Goal: Information Seeking & Learning: Compare options

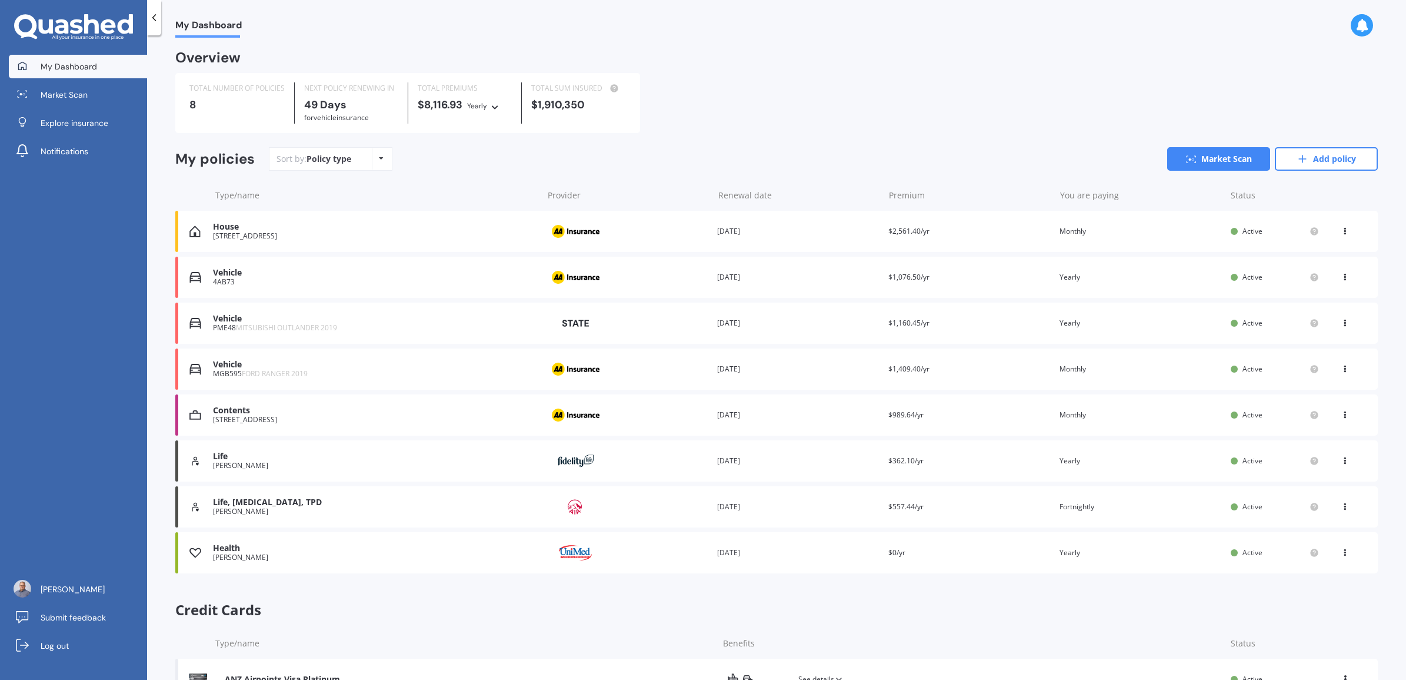
click at [339, 451] on div "Life [PERSON_NAME] Provider Renewal date [DATE] Premium $362.10/yr You are payi…" at bounding box center [776, 460] width 1203 height 41
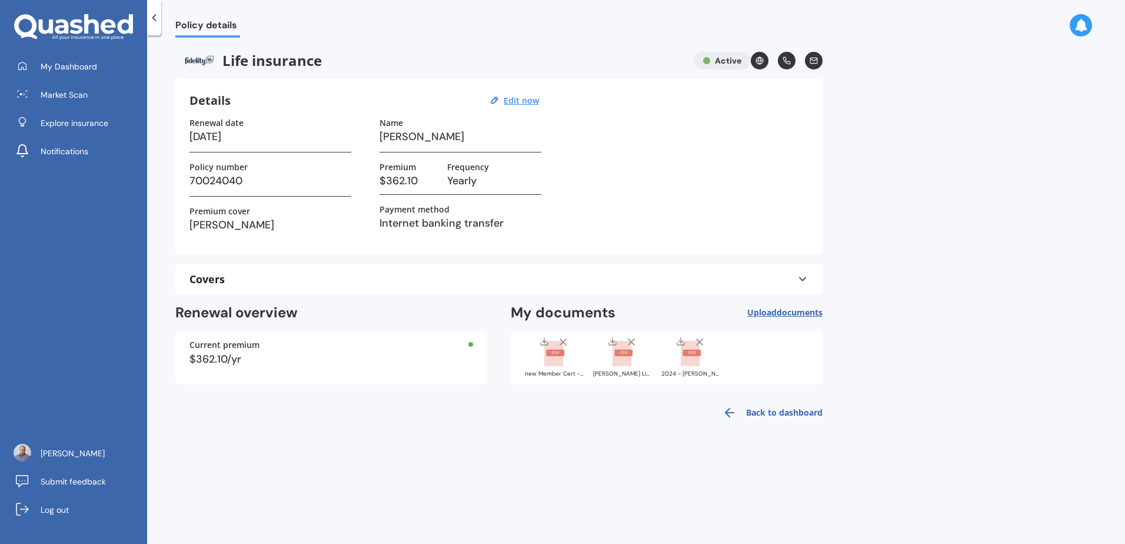
click at [407, 449] on div "Policy details Life insurance Active Details Edit now Renewal date [DATE] Polic…" at bounding box center [636, 292] width 978 height 508
click at [544, 342] on polyline at bounding box center [544, 341] width 4 height 2
click at [611, 341] on icon at bounding box center [612, 341] width 9 height 9
click at [681, 343] on icon at bounding box center [680, 341] width 9 height 9
click at [960, 314] on div "Policy details Life insurance Active Details Edit now Renewal date [DATE] Polic…" at bounding box center [636, 292] width 978 height 508
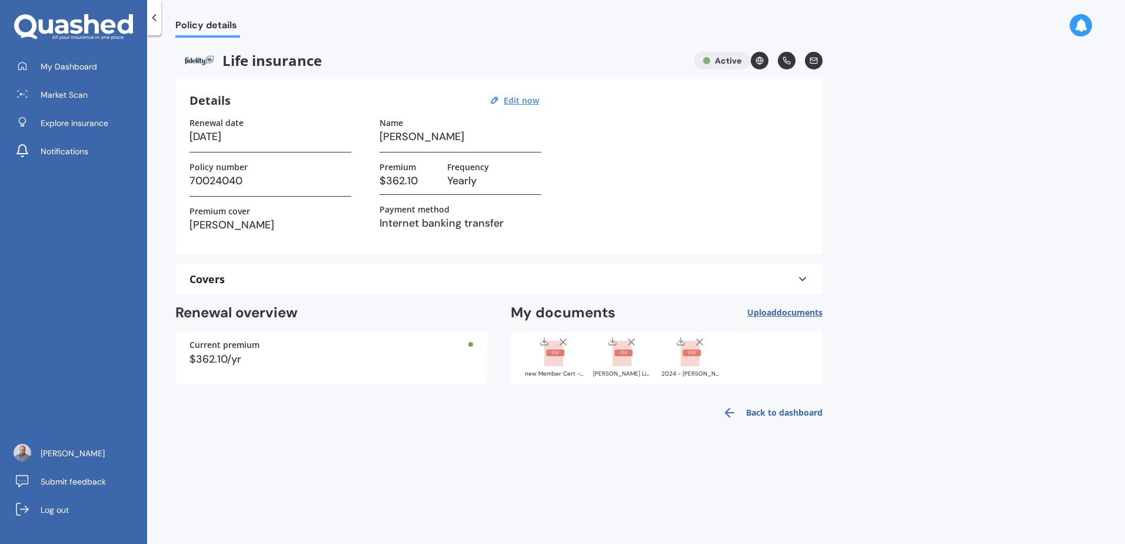
drag, startPoint x: 611, startPoint y: 491, endPoint x: 547, endPoint y: 498, distance: 65.1
click at [608, 491] on div "Policy details Life insurance Active Details Edit now Renewal date [DATE] Polic…" at bounding box center [636, 292] width 978 height 508
drag, startPoint x: 475, startPoint y: 490, endPoint x: 474, endPoint y: 482, distance: 8.3
click at [475, 487] on div "Policy details Life insurance Active Details Edit now Renewal date [DATE] Polic…" at bounding box center [636, 292] width 978 height 508
click at [68, 61] on span "My Dashboard" at bounding box center [69, 67] width 56 height 12
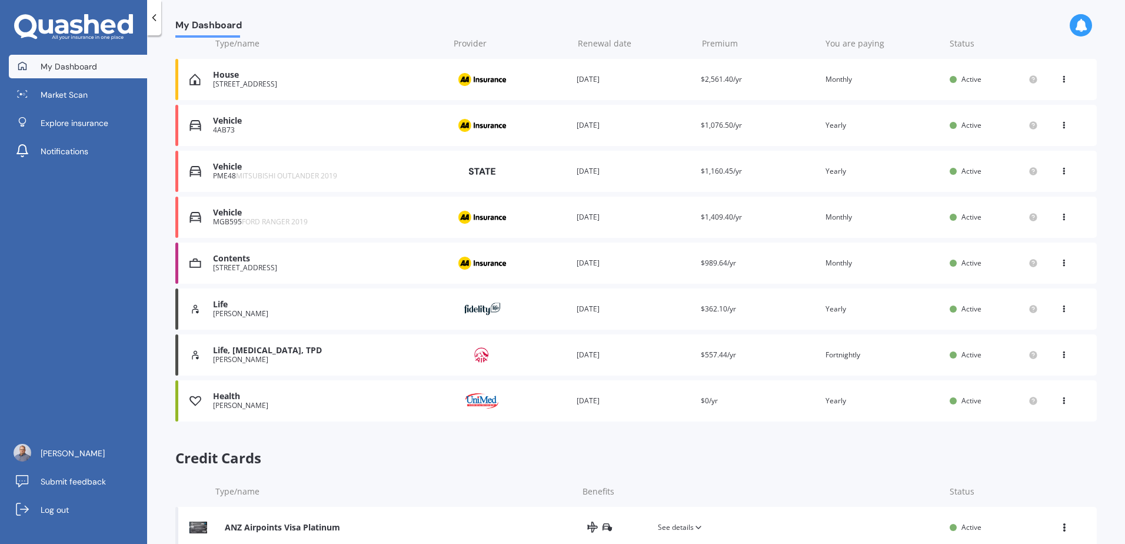
scroll to position [183, 0]
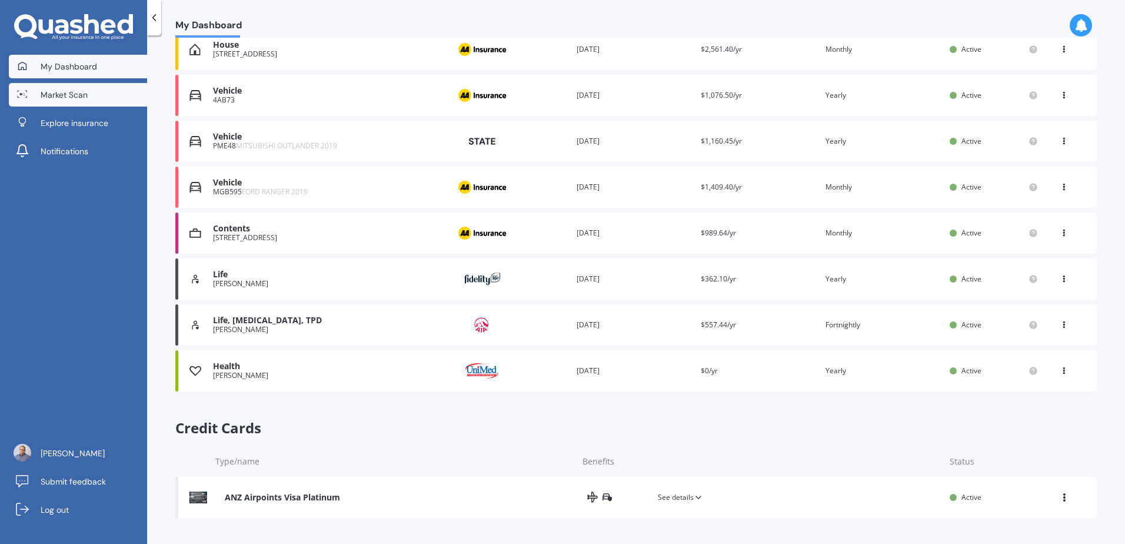
click at [93, 96] on link "Market Scan" at bounding box center [78, 95] width 138 height 24
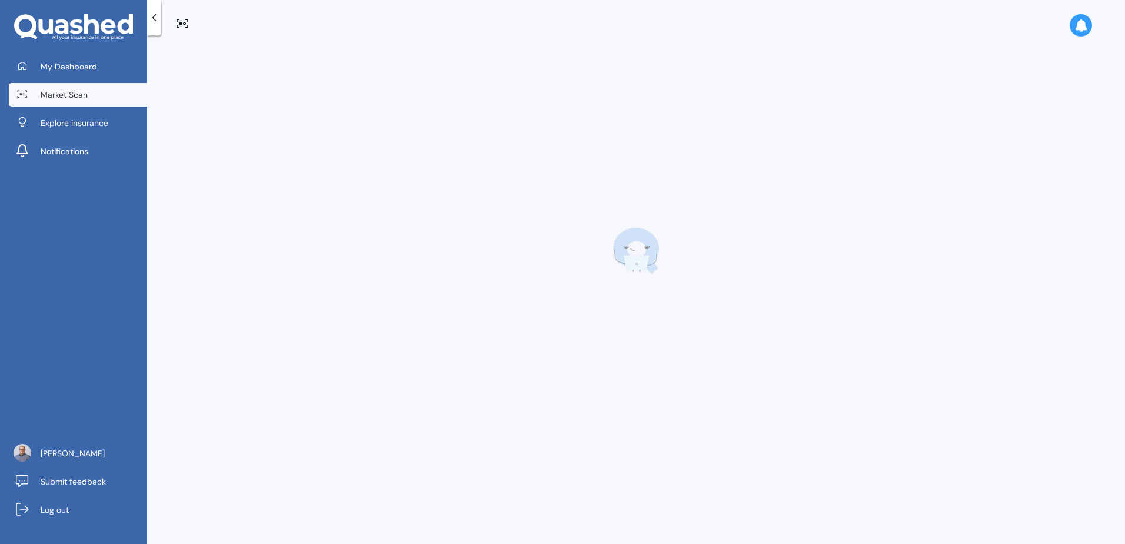
scroll to position [0, 0]
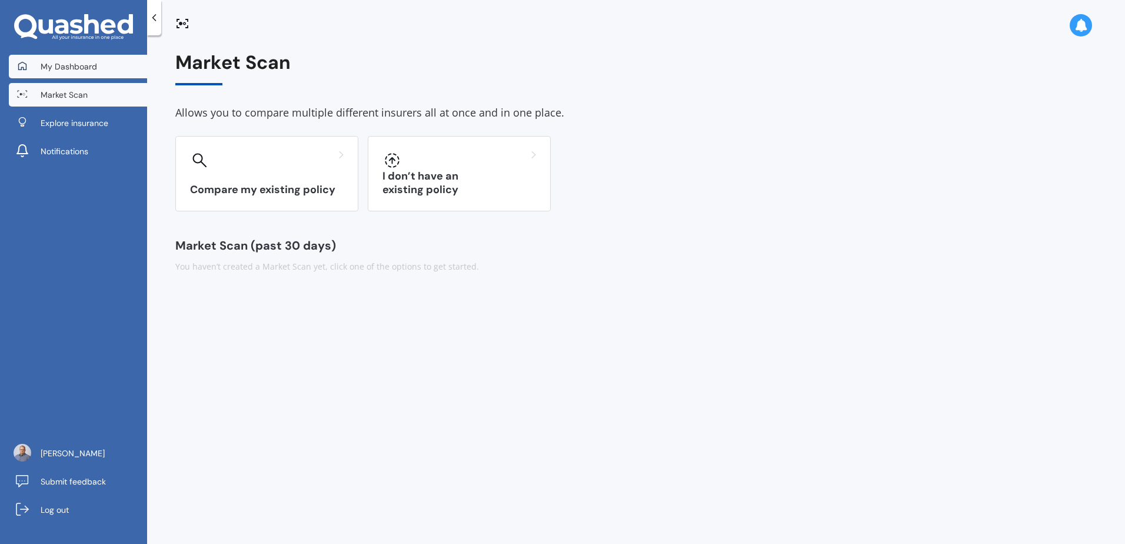
drag, startPoint x: 79, startPoint y: 56, endPoint x: 94, endPoint y: 67, distance: 18.9
click at [79, 56] on link "My Dashboard" at bounding box center [78, 67] width 138 height 24
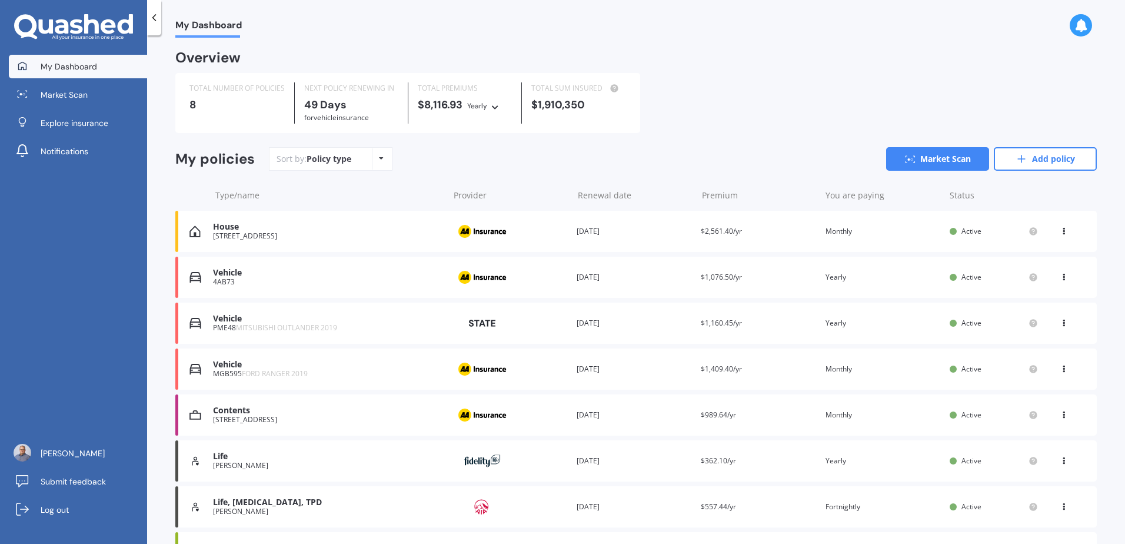
click at [106, 369] on div "My Dashboard Market Scan Explore insurance Notifications [PERSON_NAME] Submit f…" at bounding box center [73, 299] width 147 height 489
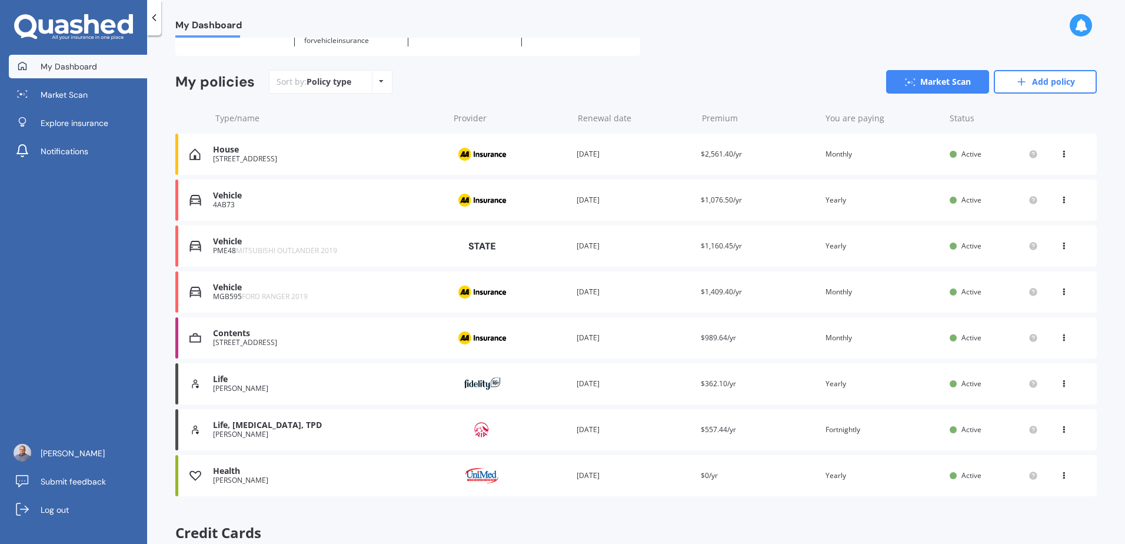
scroll to position [183, 0]
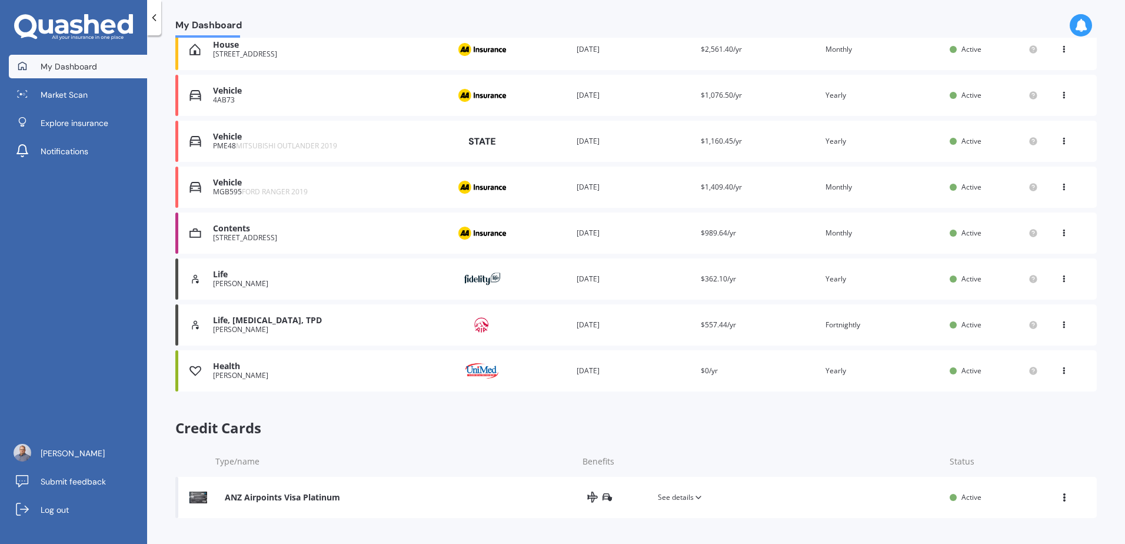
click at [419, 493] on div "ANZ Airpoints Visa Platinum" at bounding box center [401, 497] width 353 height 12
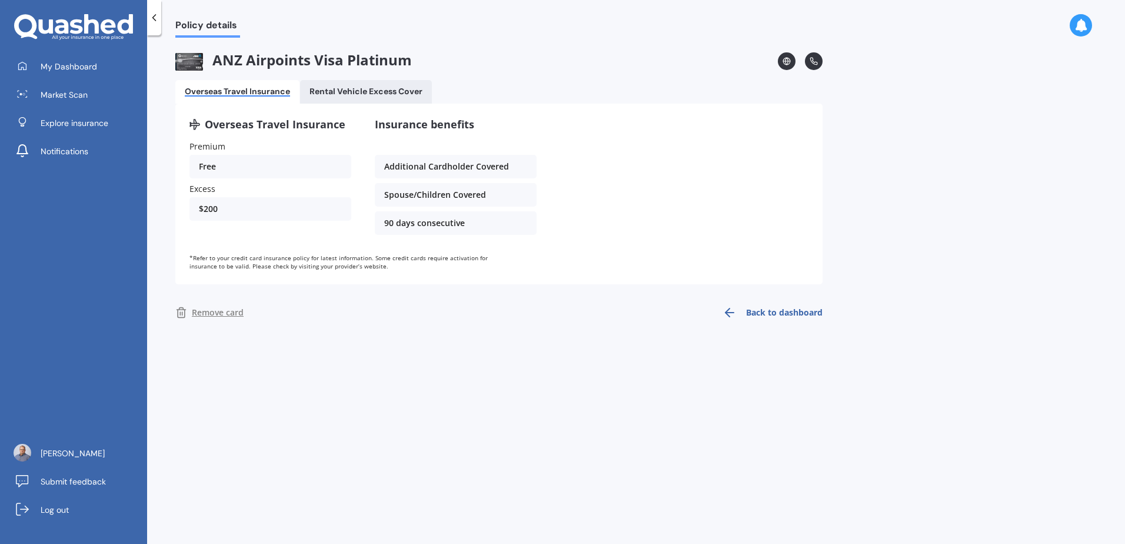
scroll to position [0, 0]
drag, startPoint x: 399, startPoint y: 412, endPoint x: 304, endPoint y: 287, distance: 157.4
click at [398, 412] on div "Policy details ANZ Airpoints Visa Platinum Overseas Travel Insurance Rental Veh…" at bounding box center [636, 292] width 978 height 508
click at [793, 310] on link "Back to dashboard" at bounding box center [768, 312] width 107 height 28
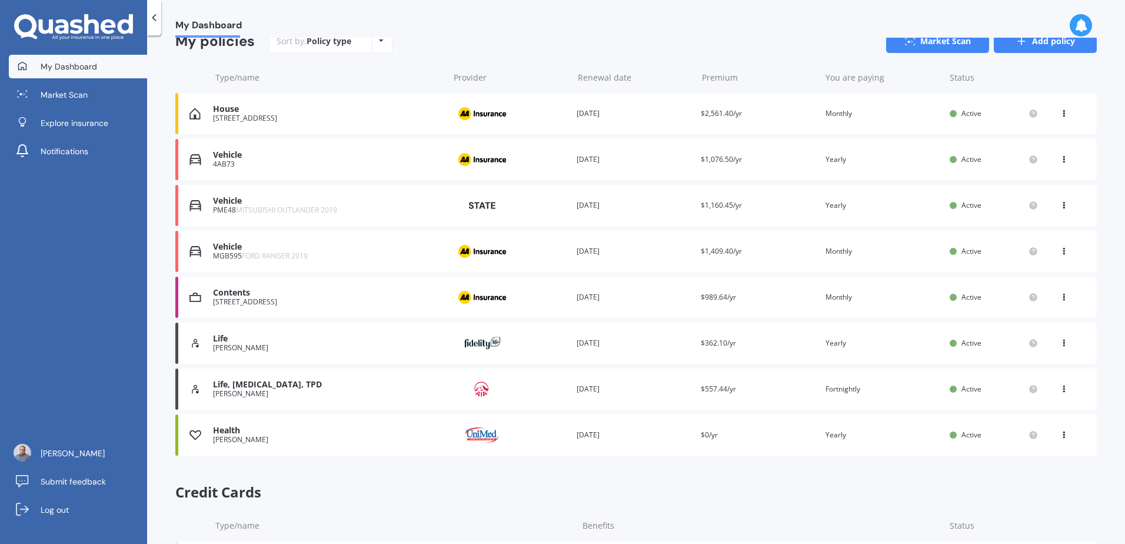
click at [1025, 48] on link "Add policy" at bounding box center [1045, 41] width 103 height 24
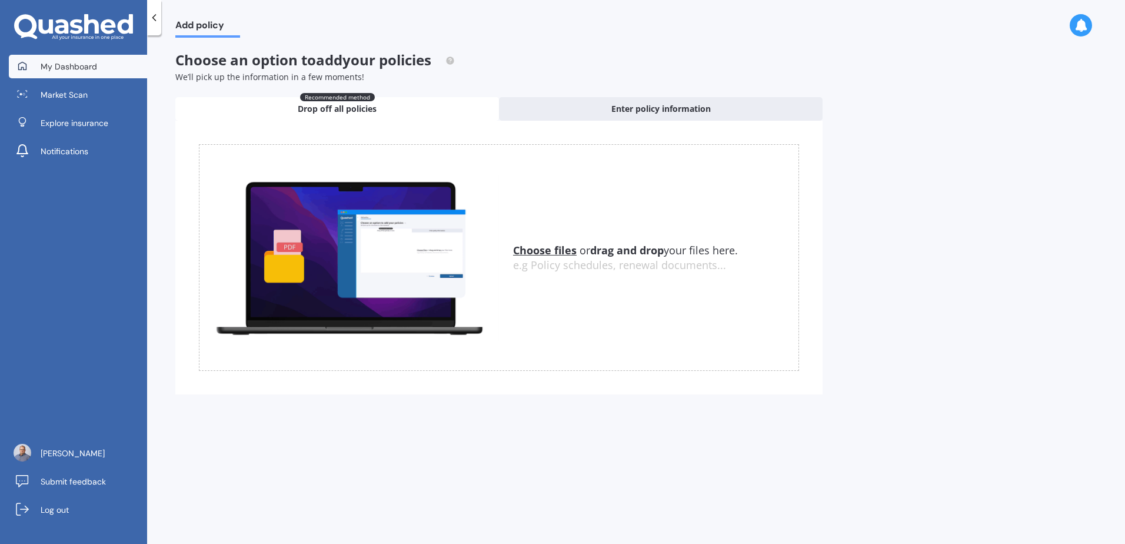
click at [59, 56] on link "My Dashboard" at bounding box center [78, 67] width 138 height 24
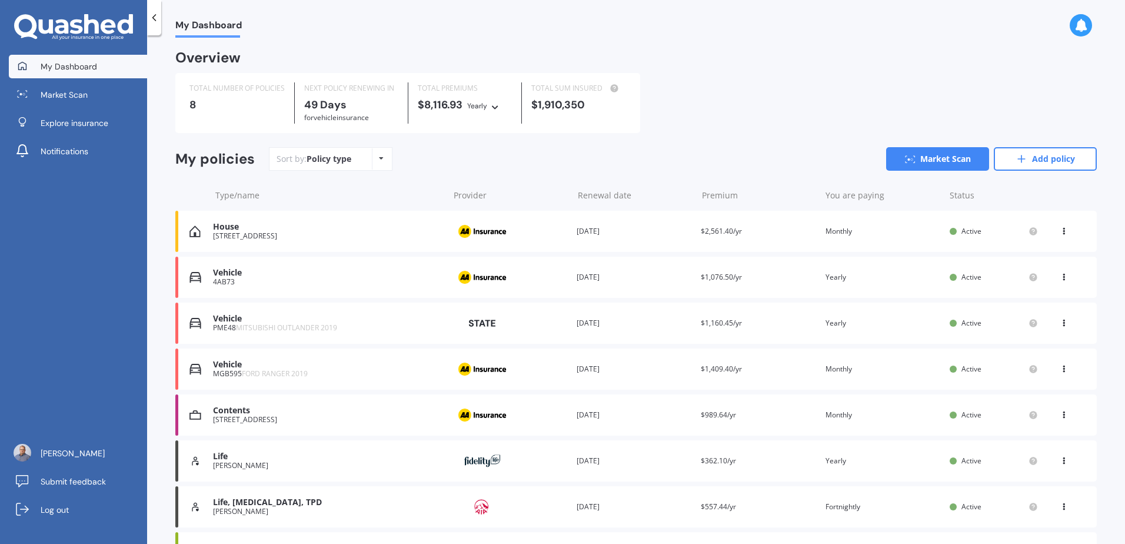
scroll to position [183, 0]
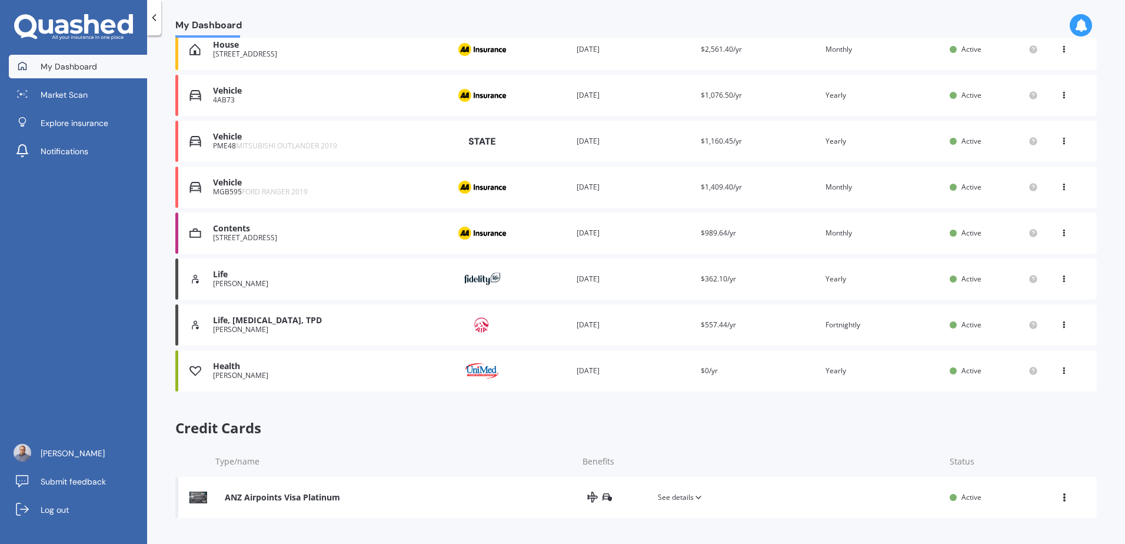
drag, startPoint x: 269, startPoint y: 454, endPoint x: 656, endPoint y: 473, distance: 387.0
click at [272, 454] on div "Type/name Benefits Status" at bounding box center [635, 461] width 921 height 31
click at [1055, 504] on div "ANZ Airpoints Visa Platinum See details Active View option View credit card Del…" at bounding box center [635, 497] width 921 height 41
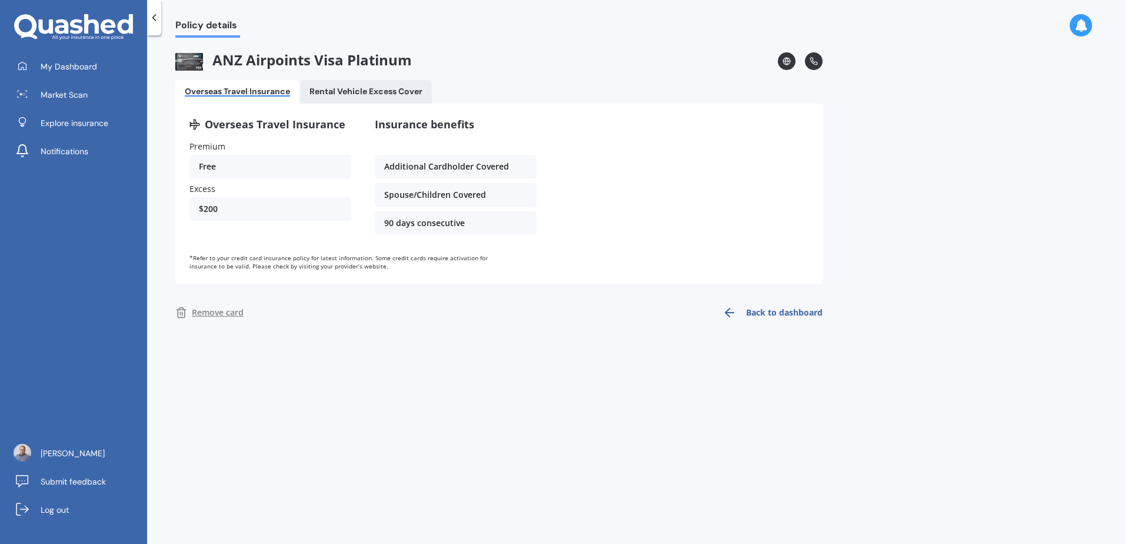
scroll to position [0, 0]
click at [457, 445] on div "Policy details ANZ Airpoints Visa Platinum Overseas Travel Insurance Rental Veh…" at bounding box center [636, 292] width 978 height 508
click at [322, 377] on div "Policy details ANZ Airpoints Visa Platinum Overseas Travel Insurance Rental Veh…" at bounding box center [636, 292] width 978 height 508
click at [48, 61] on span "My Dashboard" at bounding box center [69, 67] width 56 height 12
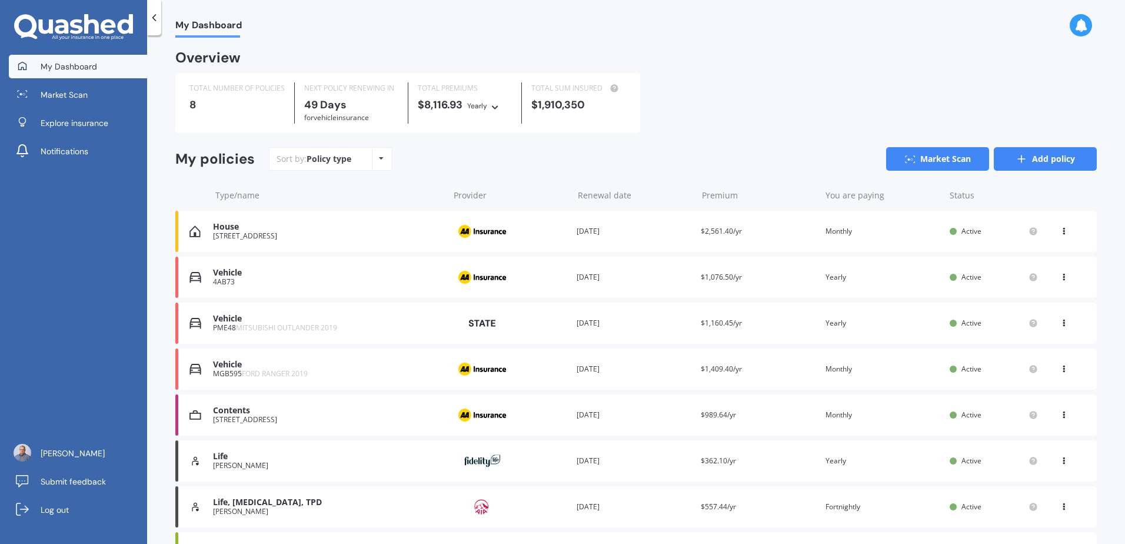
click at [1027, 160] on link "Add policy" at bounding box center [1045, 159] width 103 height 24
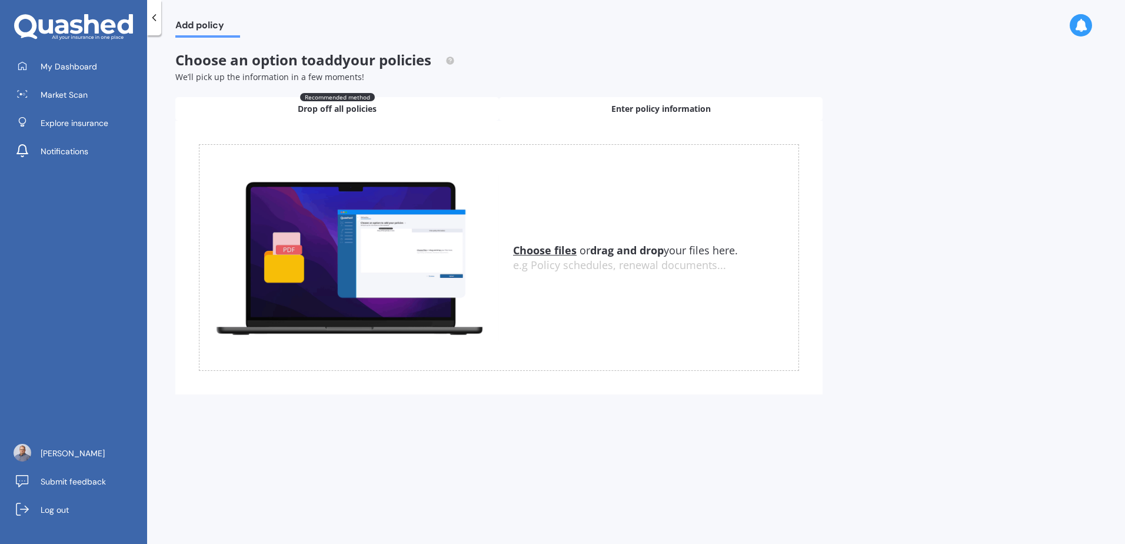
click at [612, 111] on span "Enter policy information" at bounding box center [660, 109] width 99 height 12
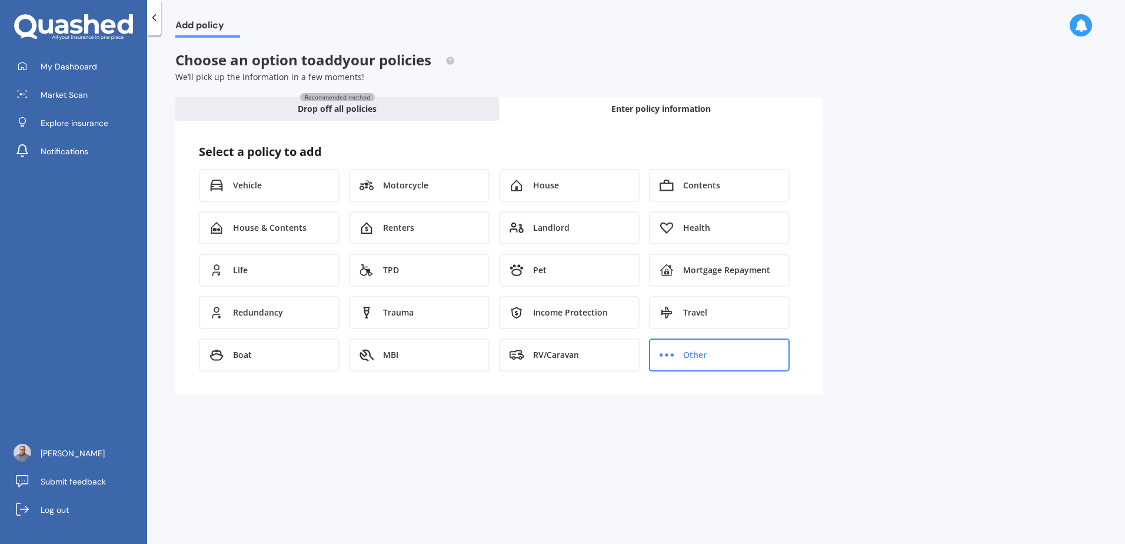
click at [687, 359] on span "Other" at bounding box center [695, 355] width 24 height 12
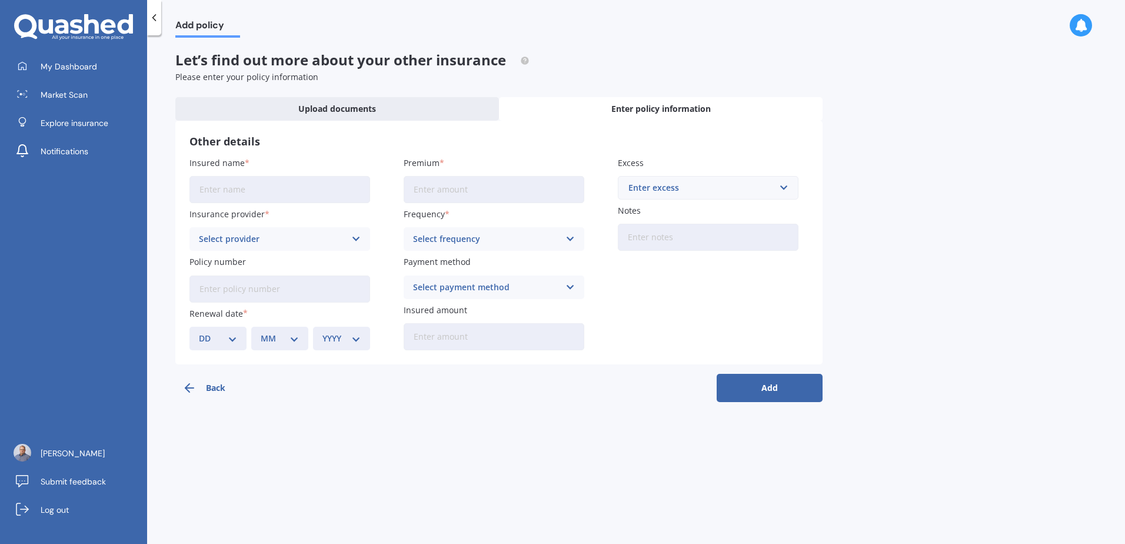
click at [209, 384] on button "Back" at bounding box center [228, 388] width 106 height 28
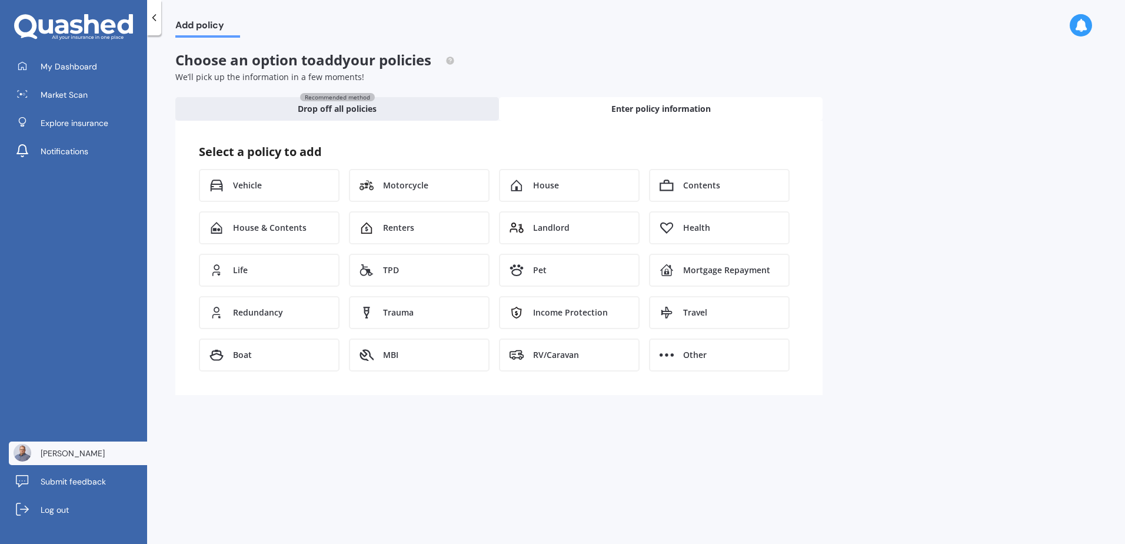
click at [98, 460] on link "[PERSON_NAME]" at bounding box center [78, 453] width 138 height 24
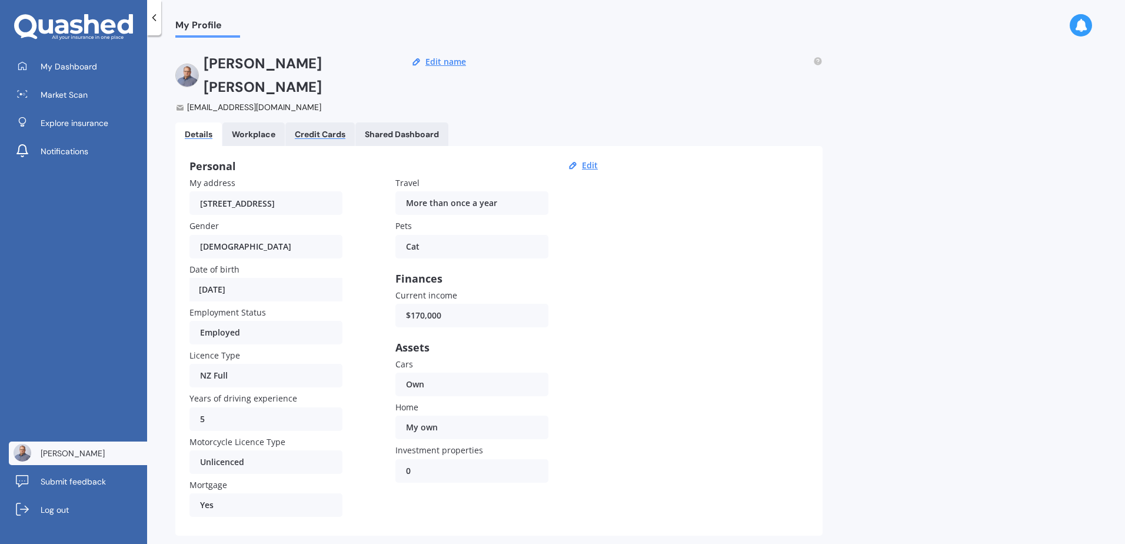
click at [313, 129] on div "Credit Cards" at bounding box center [320, 134] width 51 height 10
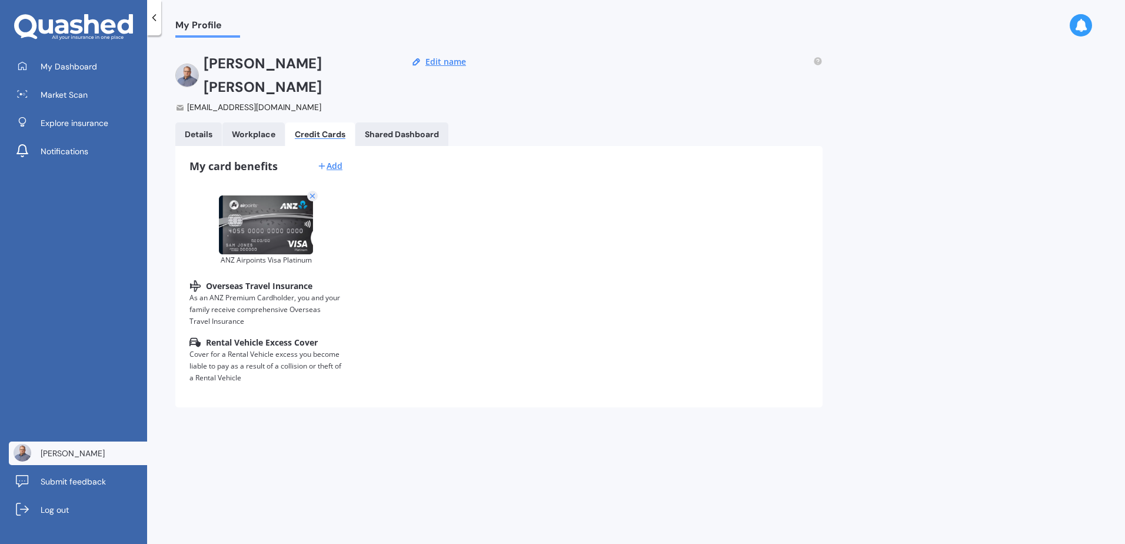
click at [470, 289] on div "My card benefits Add ANZ Airpoints Visa Platinum Overseas Travel Insurance As a…" at bounding box center [498, 276] width 647 height 261
click at [333, 160] on div "Add" at bounding box center [329, 166] width 25 height 12
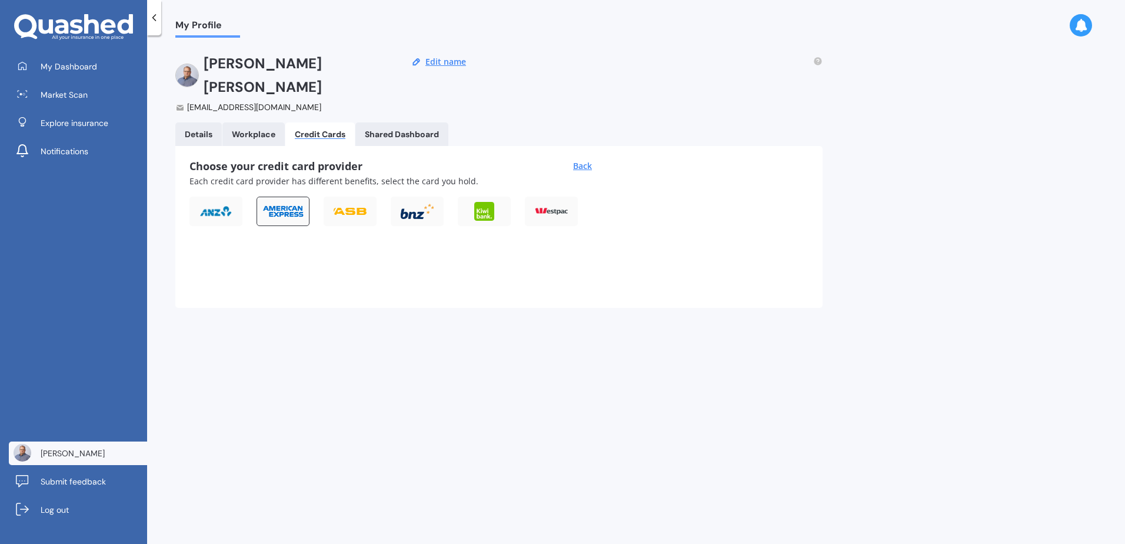
click at [288, 205] on img at bounding box center [283, 211] width 42 height 13
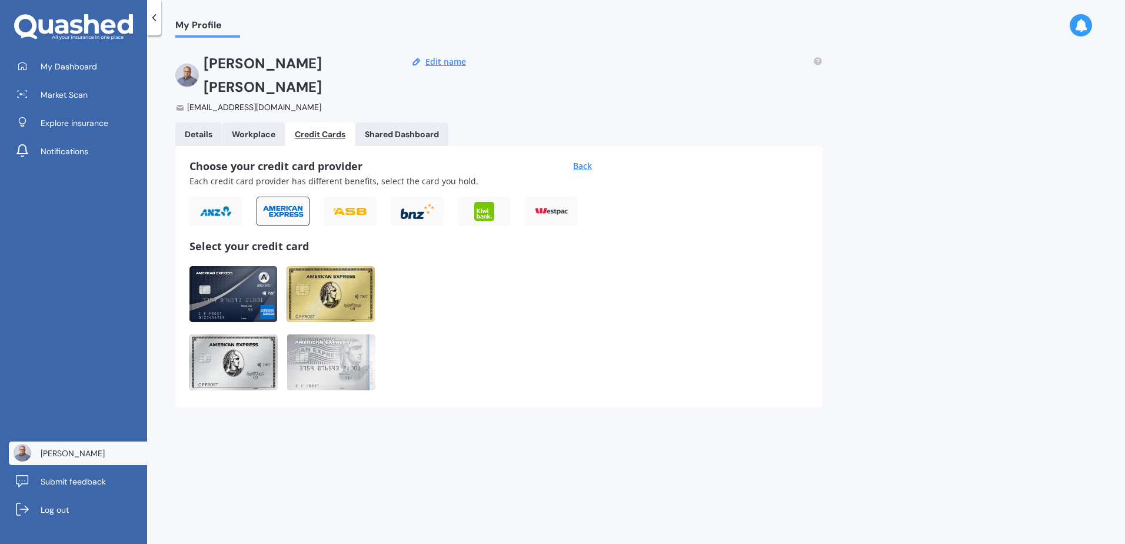
click at [247, 267] on img at bounding box center [233, 294] width 88 height 56
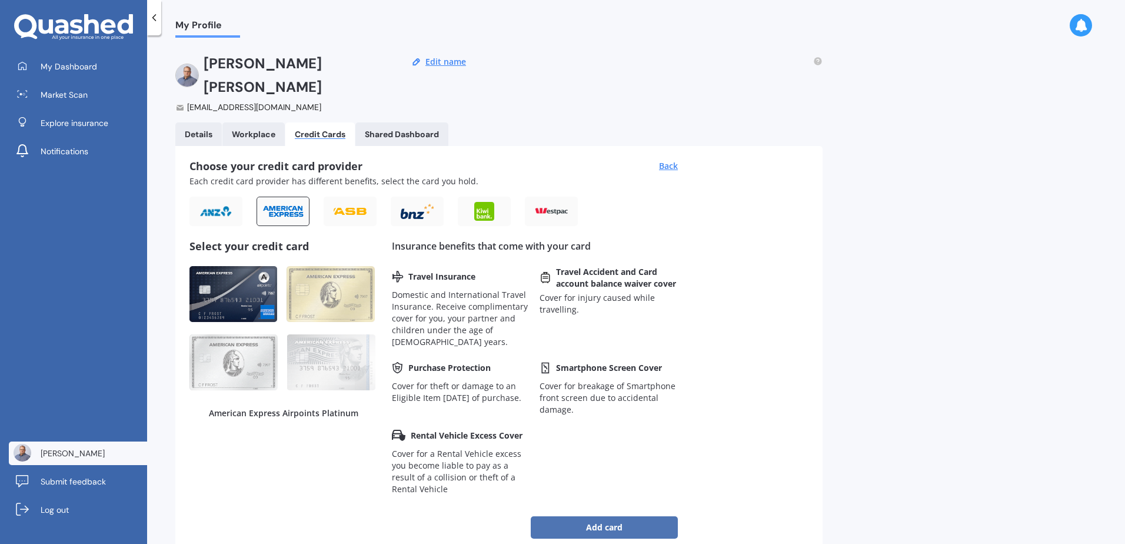
click at [638, 516] on button "Add card" at bounding box center [604, 527] width 147 height 22
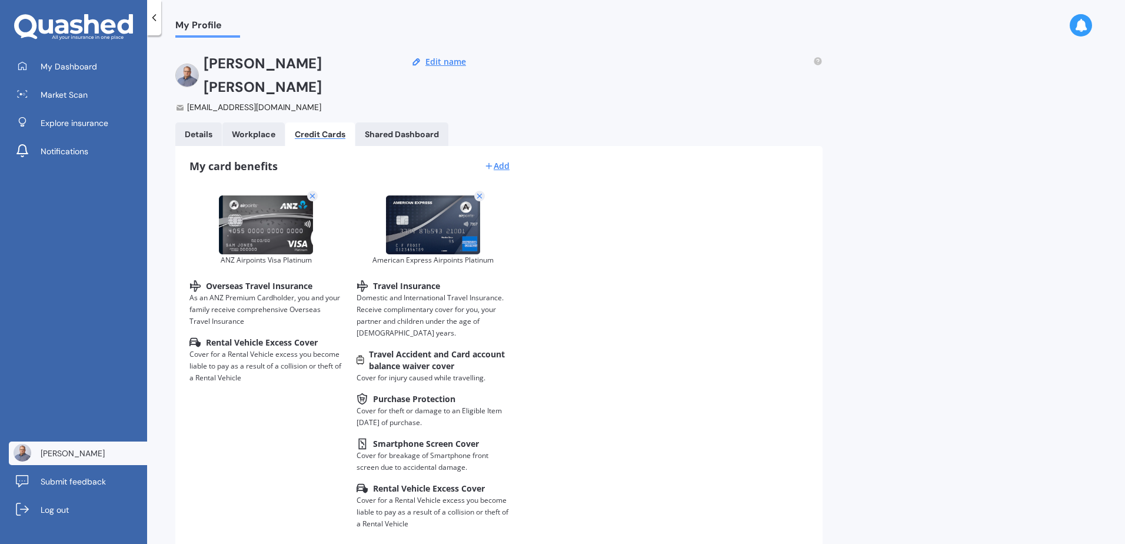
click at [421, 121] on div "[PERSON_NAME] [EMAIL_ADDRESS][DOMAIN_NAME] Edit name Details Workplace Credit C…" at bounding box center [498, 309] width 647 height 515
drag, startPoint x: 421, startPoint y: 121, endPoint x: 400, endPoint y: 116, distance: 21.1
click at [416, 129] on div "Shared Dashboard" at bounding box center [402, 134] width 74 height 10
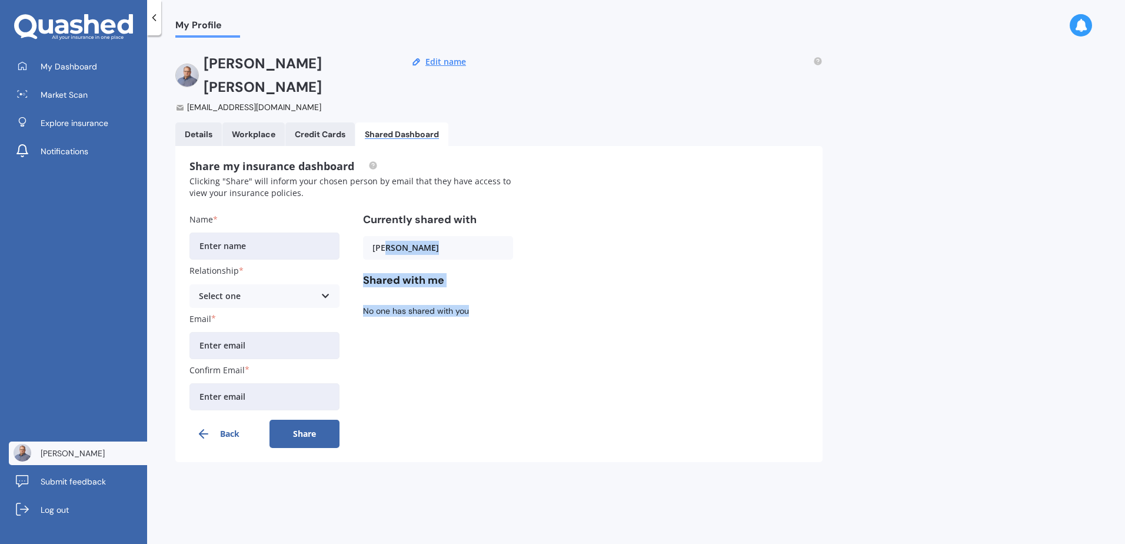
drag, startPoint x: 382, startPoint y: 215, endPoint x: 480, endPoint y: 334, distance: 153.4
click at [480, 334] on div "Currently shared with [PERSON_NAME] Shared with me No one has shared with you" at bounding box center [438, 330] width 150 height 235
drag, startPoint x: 480, startPoint y: 334, endPoint x: 581, endPoint y: 351, distance: 102.1
click at [587, 352] on div "Share my insurance dashboard Clicking "Share" will inform your chosen person by…" at bounding box center [498, 304] width 647 height 316
click at [613, 334] on div "Share my insurance dashboard Clicking "Share" will inform your chosen person by…" at bounding box center [498, 304] width 647 height 316
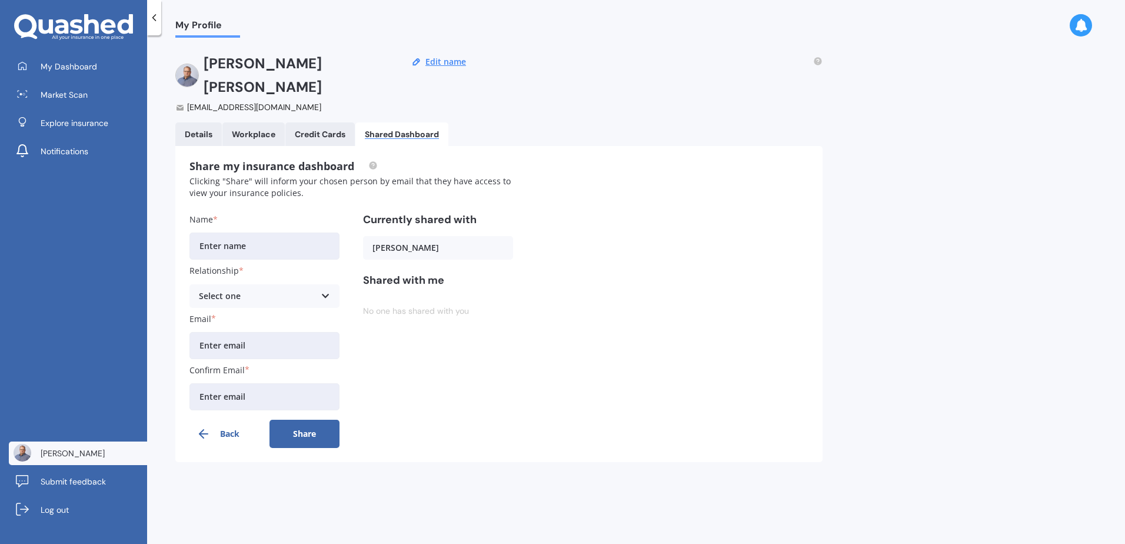
drag, startPoint x: 284, startPoint y: 163, endPoint x: 291, endPoint y: 112, distance: 51.2
click at [285, 175] on div "Clicking "Share" will inform your chosen person by email that they have access …" at bounding box center [351, 187] width 324 height 24
click at [238, 122] on link "Workplace" at bounding box center [253, 134] width 62 height 24
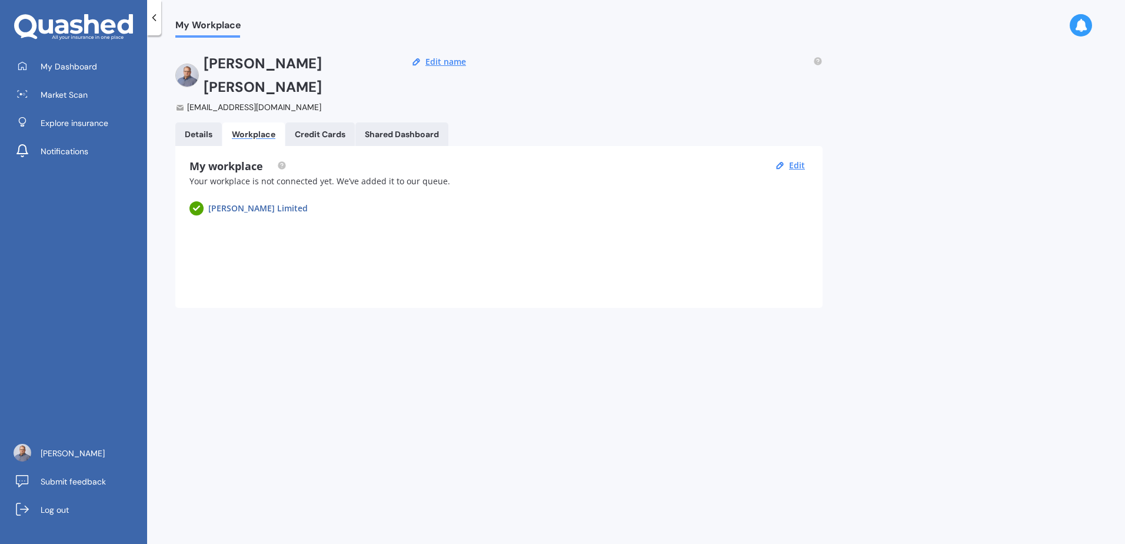
click at [743, 201] on div "[PERSON_NAME] Limited" at bounding box center [498, 208] width 619 height 14
click at [237, 202] on div "[PERSON_NAME] Limited" at bounding box center [257, 208] width 99 height 12
drag, startPoint x: 190, startPoint y: 186, endPoint x: 205, endPoint y: 185, distance: 15.3
click at [194, 201] on div at bounding box center [196, 208] width 14 height 14
click at [233, 202] on div "[PERSON_NAME] Limited" at bounding box center [257, 208] width 99 height 12
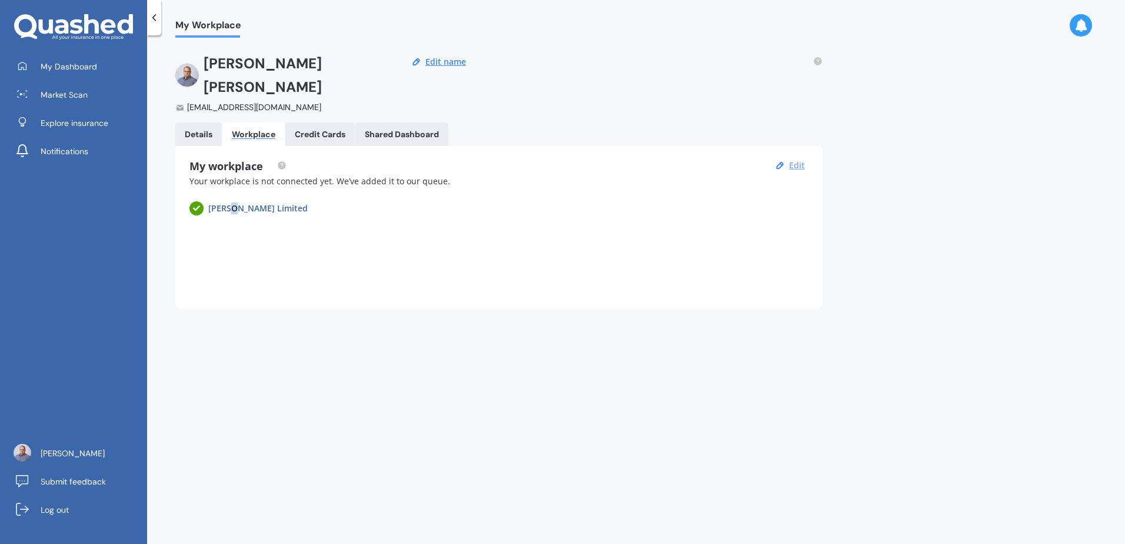
click at [794, 160] on button "Edit" at bounding box center [796, 165] width 23 height 11
click at [284, 201] on h3 "Who is your employer?" at bounding box center [498, 206] width 619 height 11
click at [289, 221] on div "Other" at bounding box center [292, 227] width 187 height 13
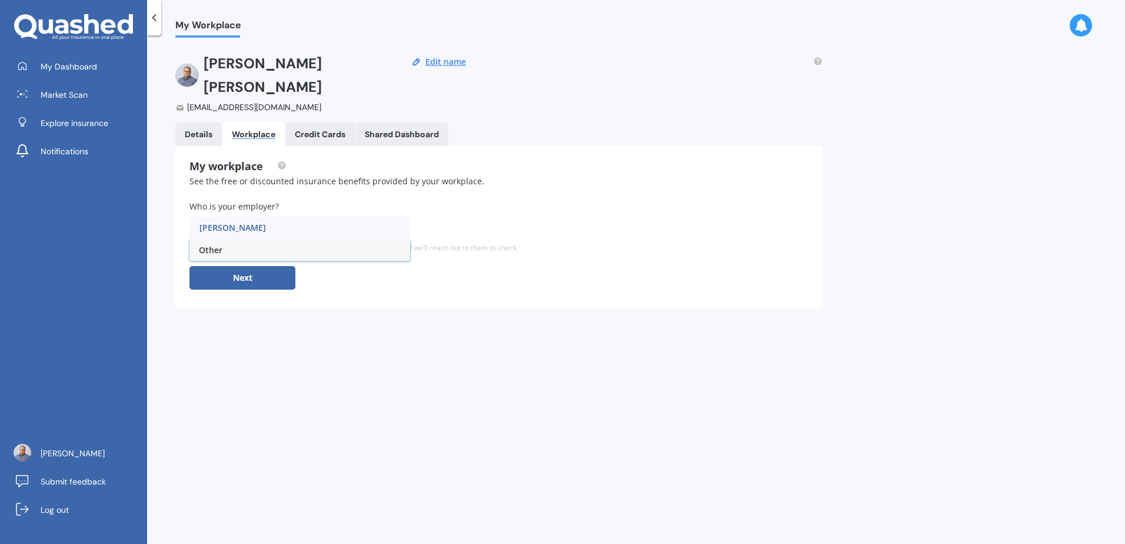
type input "[PERSON_NAME]"
click at [385, 361] on div "My Workplace [PERSON_NAME] [EMAIL_ADDRESS][DOMAIN_NAME] Edit name Details Workp…" at bounding box center [636, 292] width 978 height 508
click at [201, 129] on div "Details" at bounding box center [199, 134] width 28 height 10
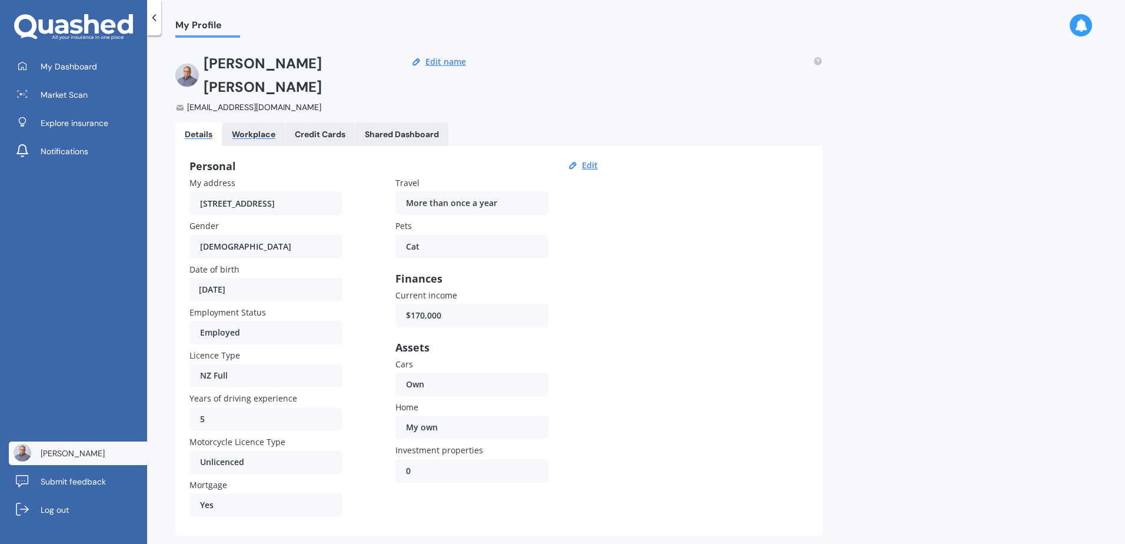
click at [248, 129] on div "Workplace" at bounding box center [254, 134] width 44 height 10
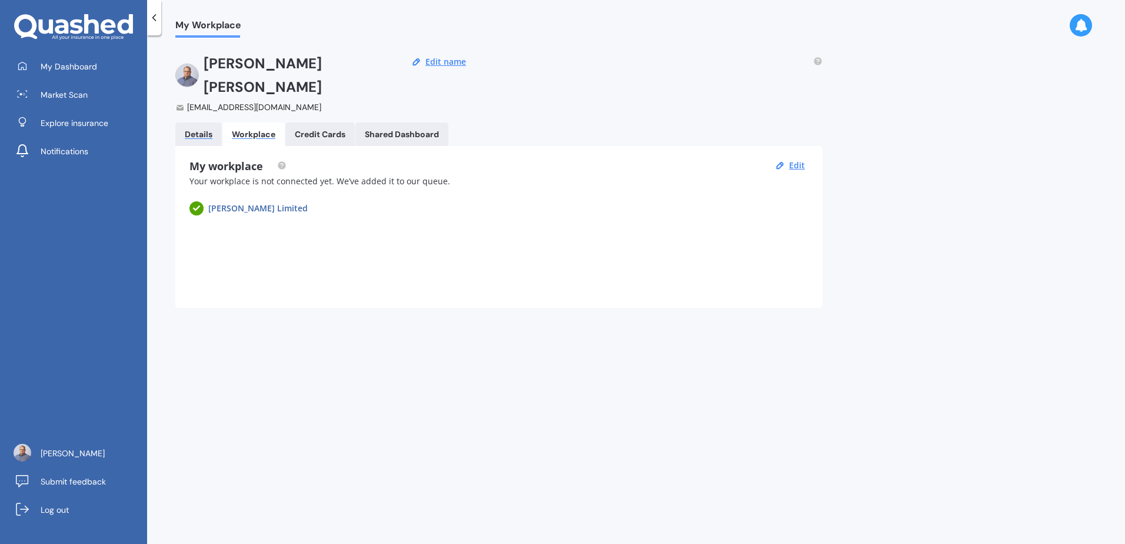
click at [204, 129] on div "Details" at bounding box center [199, 134] width 28 height 10
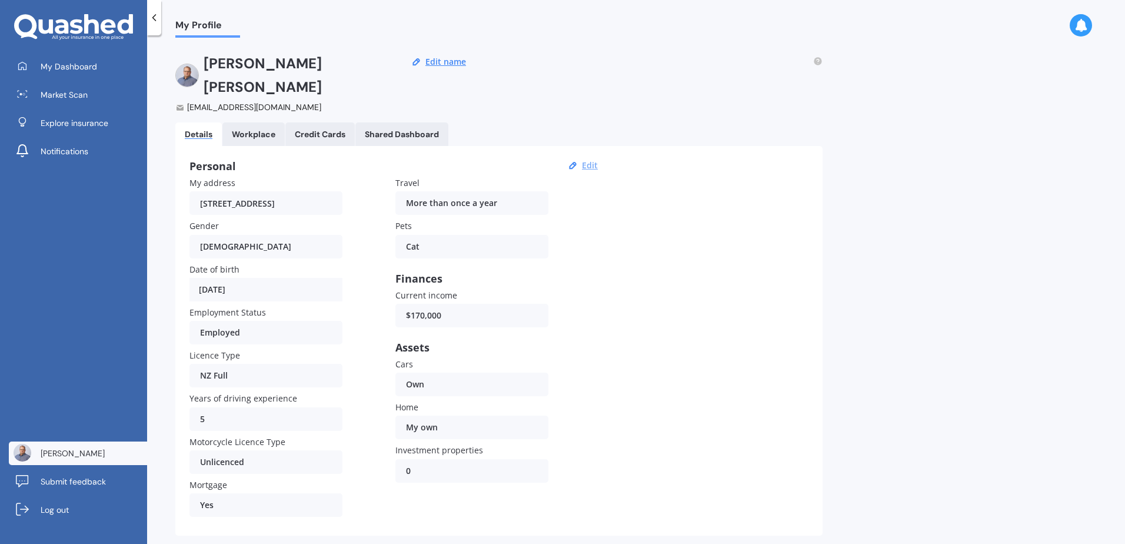
click at [587, 160] on button "Edit" at bounding box center [589, 165] width 23 height 11
select select "19"
select select "02"
select select "1987"
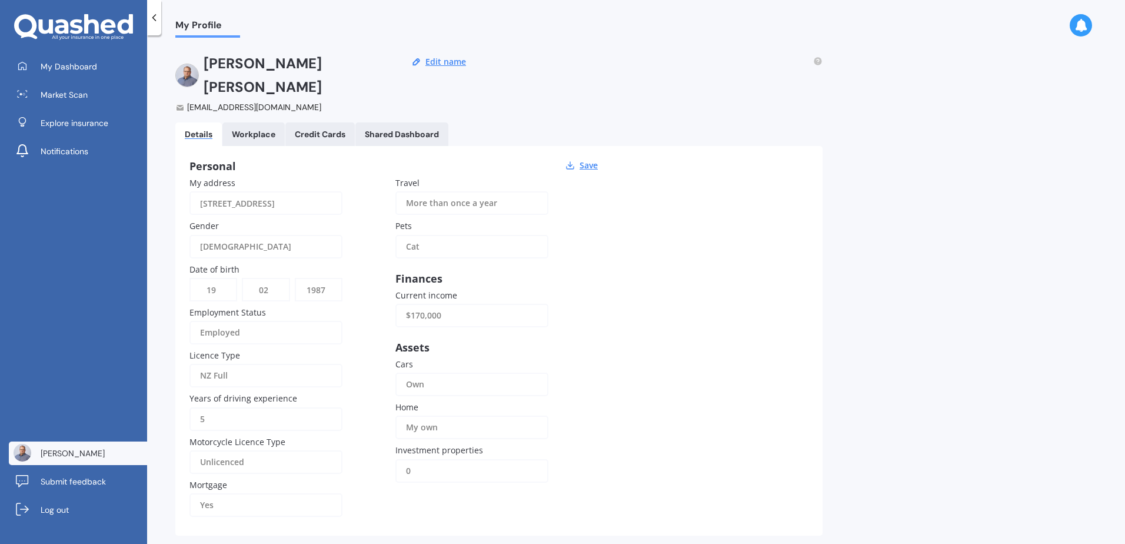
click at [227, 407] on input "5" at bounding box center [265, 419] width 153 height 24
drag, startPoint x: 218, startPoint y: 392, endPoint x: 167, endPoint y: 391, distance: 50.6
click at [167, 391] on div "My Profile [PERSON_NAME] [EMAIL_ADDRESS][DOMAIN_NAME] Edit name Details Workpla…" at bounding box center [636, 292] width 978 height 508
click at [223, 407] on input "5" at bounding box center [265, 419] width 153 height 24
drag, startPoint x: 218, startPoint y: 394, endPoint x: 179, endPoint y: 396, distance: 38.3
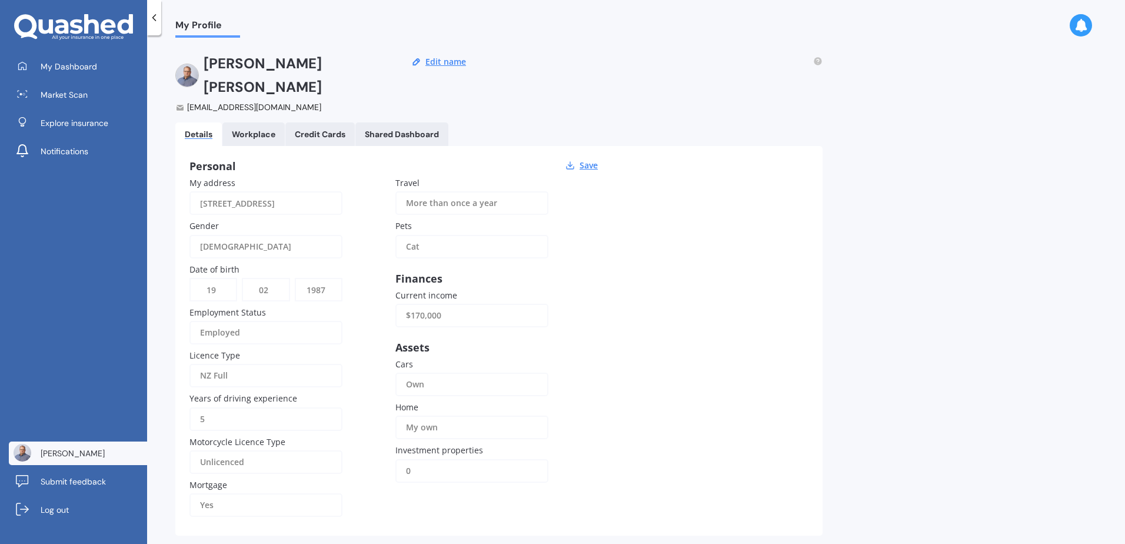
click at [179, 396] on div "Personal Save My address [STREET_ADDRESS] Gender [DEMOGRAPHIC_DATA] [DEMOGRAPHI…" at bounding box center [498, 340] width 647 height 389
type input "22"
click at [227, 516] on div "[PERSON_NAME] [EMAIL_ADDRESS][DOMAIN_NAME] Edit name Details Workplace Credit C…" at bounding box center [498, 301] width 647 height 498
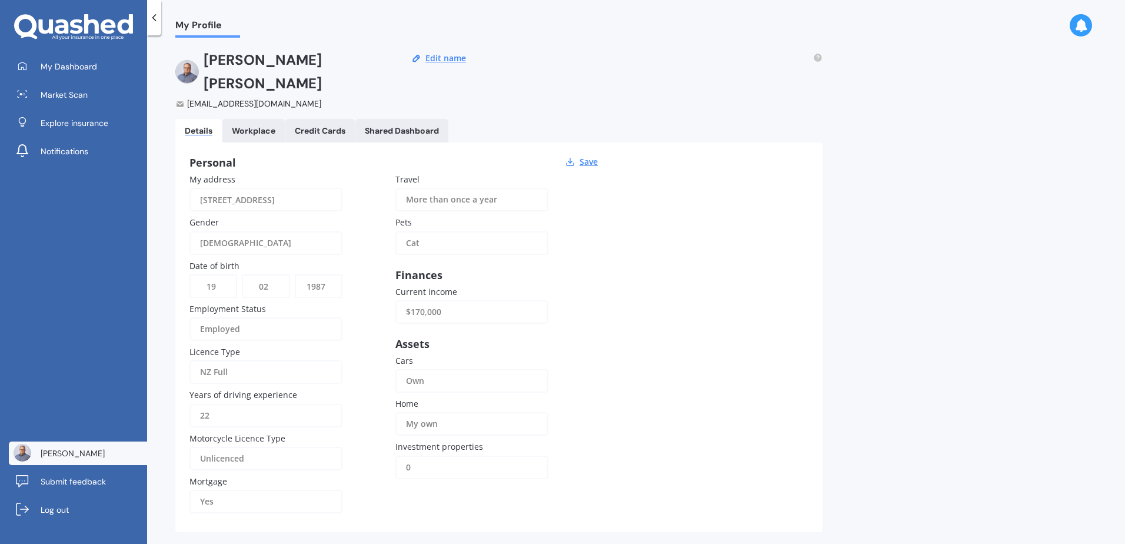
drag, startPoint x: 675, startPoint y: 352, endPoint x: 658, endPoint y: 308, distance: 46.8
click at [678, 344] on div "Personal Save My address [STREET_ADDRESS] Gender [DEMOGRAPHIC_DATA] [DEMOGRAPHI…" at bounding box center [498, 336] width 647 height 389
click at [580, 142] on div "Personal Save My address [STREET_ADDRESS] Gender [DEMOGRAPHIC_DATA] [DEMOGRAPHI…" at bounding box center [498, 336] width 647 height 389
click at [590, 156] on button "Save" at bounding box center [588, 161] width 25 height 11
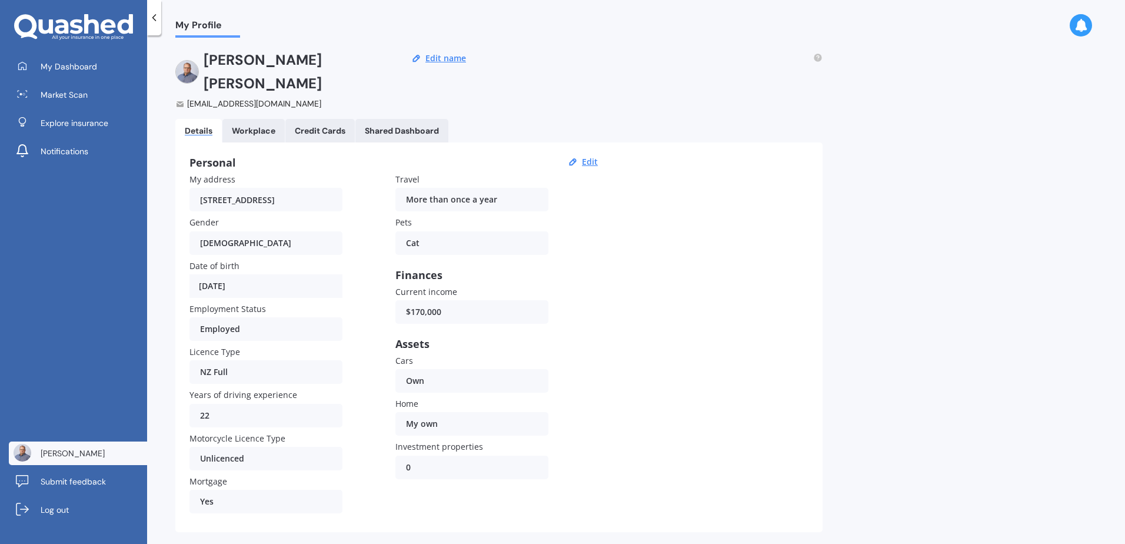
click at [86, 461] on link "[PERSON_NAME]" at bounding box center [78, 453] width 138 height 24
click at [80, 151] on span "Notifications" at bounding box center [65, 151] width 48 height 12
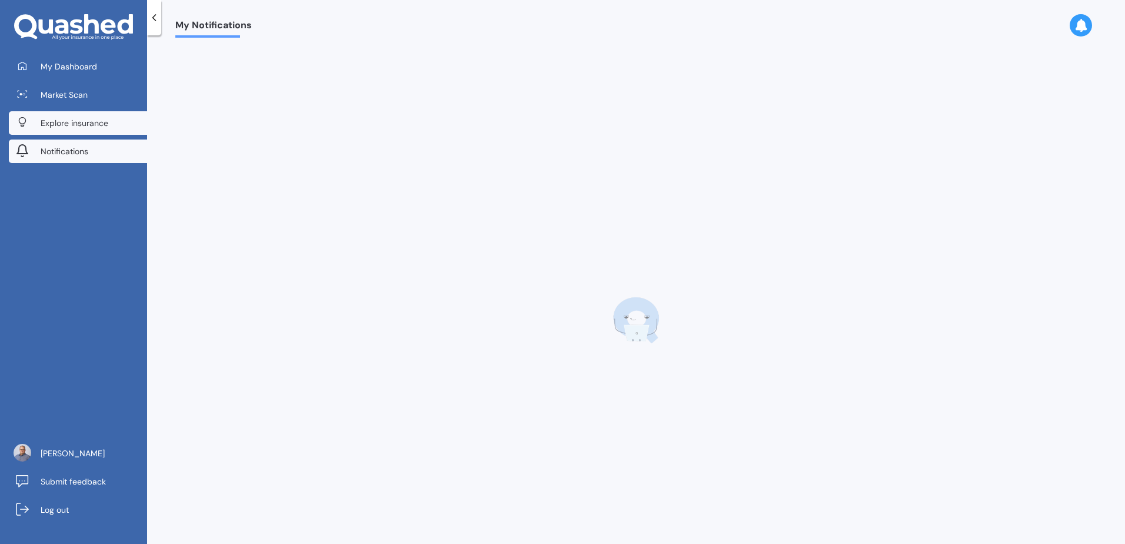
scroll to position [0, 0]
click at [85, 126] on span "Explore insurance" at bounding box center [75, 123] width 68 height 12
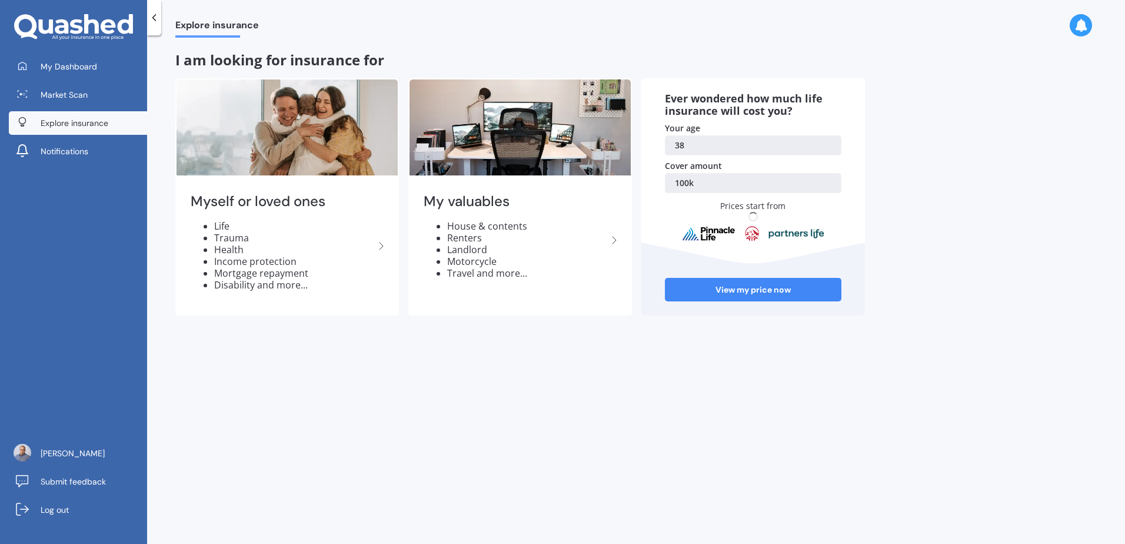
click at [85, 277] on div "My Dashboard Market Scan Explore insurance Notifications [PERSON_NAME] Submit f…" at bounding box center [73, 299] width 147 height 489
drag, startPoint x: 555, startPoint y: 492, endPoint x: 551, endPoint y: 481, distance: 11.7
click at [555, 488] on div "Explore insurance I am looking for insurance for Myself or loved ones Life Trau…" at bounding box center [636, 292] width 978 height 508
click at [525, 451] on div "Explore insurance I am looking for insurance for Myself or loved ones Life Trau…" at bounding box center [636, 292] width 978 height 508
click at [77, 66] on span "My Dashboard" at bounding box center [69, 67] width 56 height 12
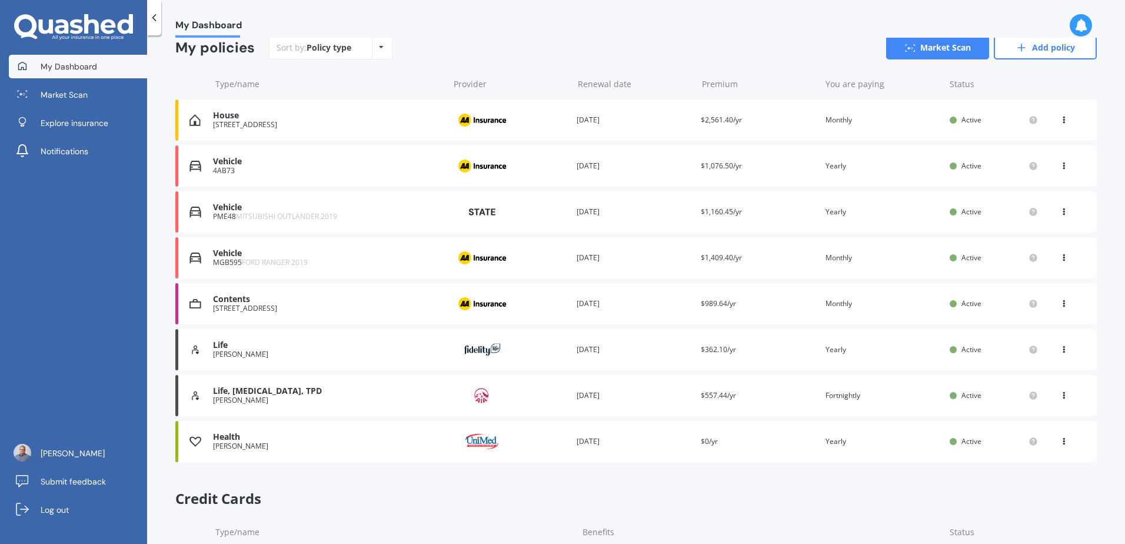
scroll to position [229, 0]
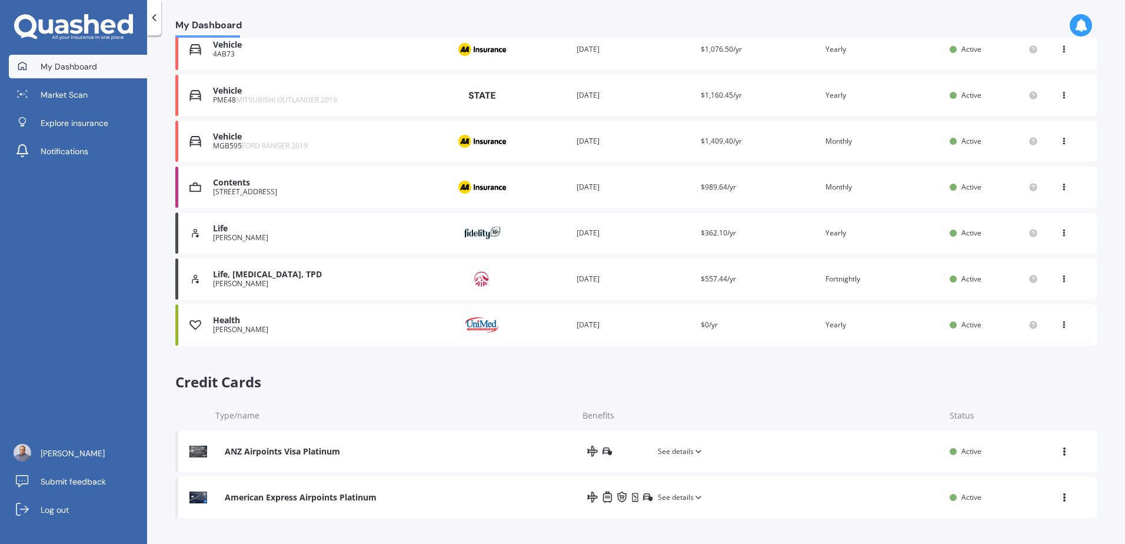
click at [675, 495] on span "See details" at bounding box center [680, 497] width 45 height 12
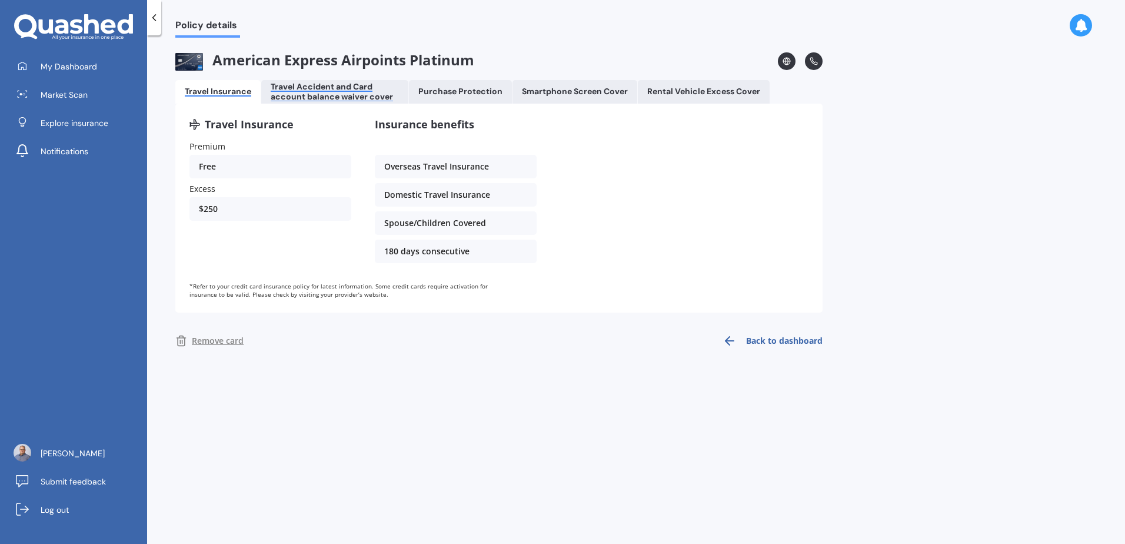
click at [333, 88] on div "Travel Accident and Card account balance waiver cover" at bounding box center [335, 92] width 128 height 20
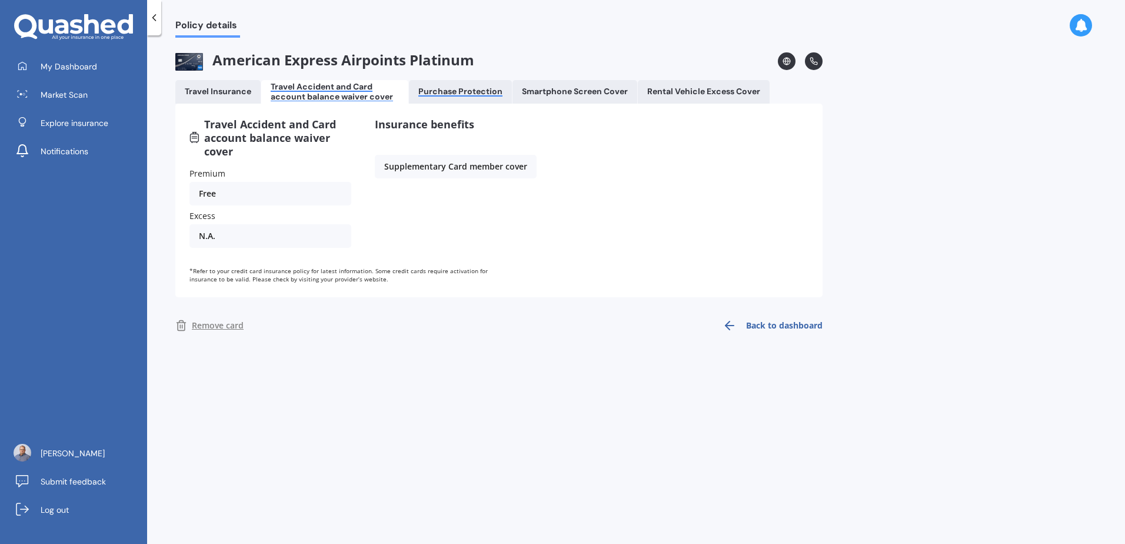
drag, startPoint x: 333, startPoint y: 88, endPoint x: 455, endPoint y: 95, distance: 122.6
click at [455, 95] on div "Purchase Protection" at bounding box center [460, 91] width 84 height 10
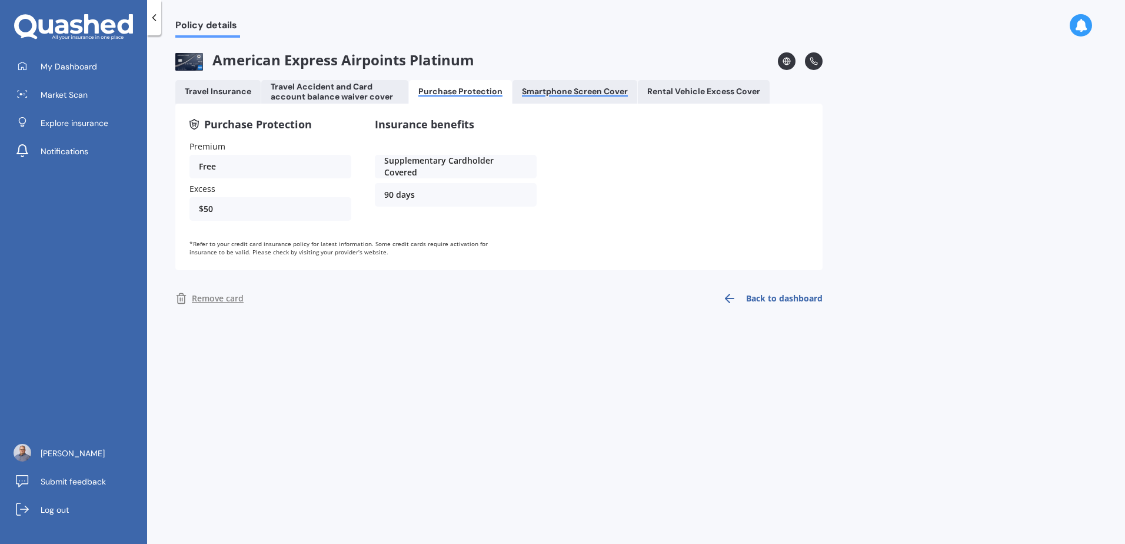
drag, startPoint x: 572, startPoint y: 93, endPoint x: 581, endPoint y: 93, distance: 8.8
click at [574, 93] on div "Smartphone Screen Cover" at bounding box center [575, 91] width 106 height 10
click at [686, 89] on div "Rental Vehicle Excess Cover" at bounding box center [703, 91] width 113 height 10
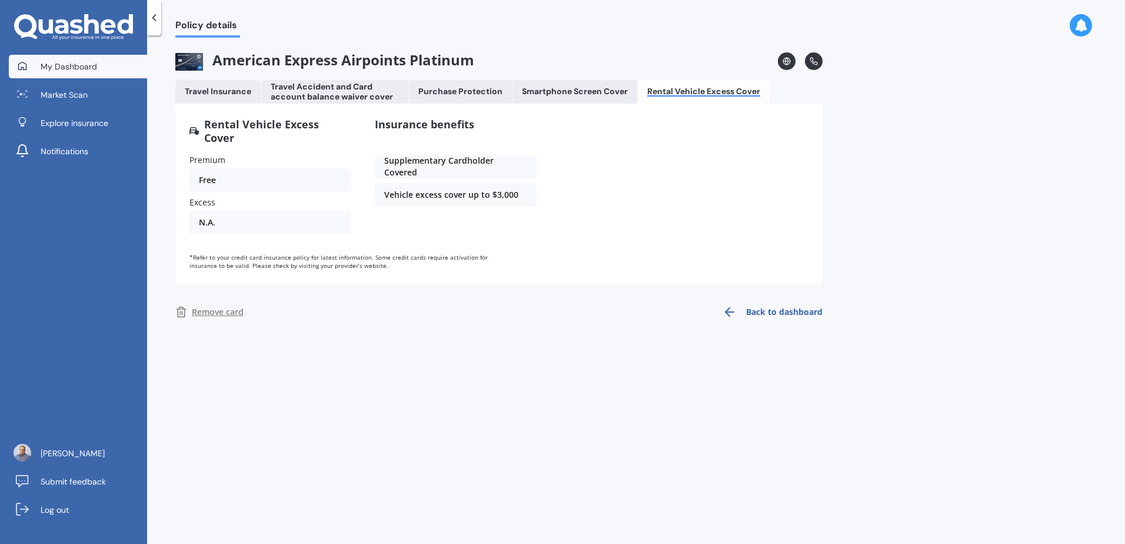
click at [95, 69] on span "My Dashboard" at bounding box center [69, 67] width 56 height 12
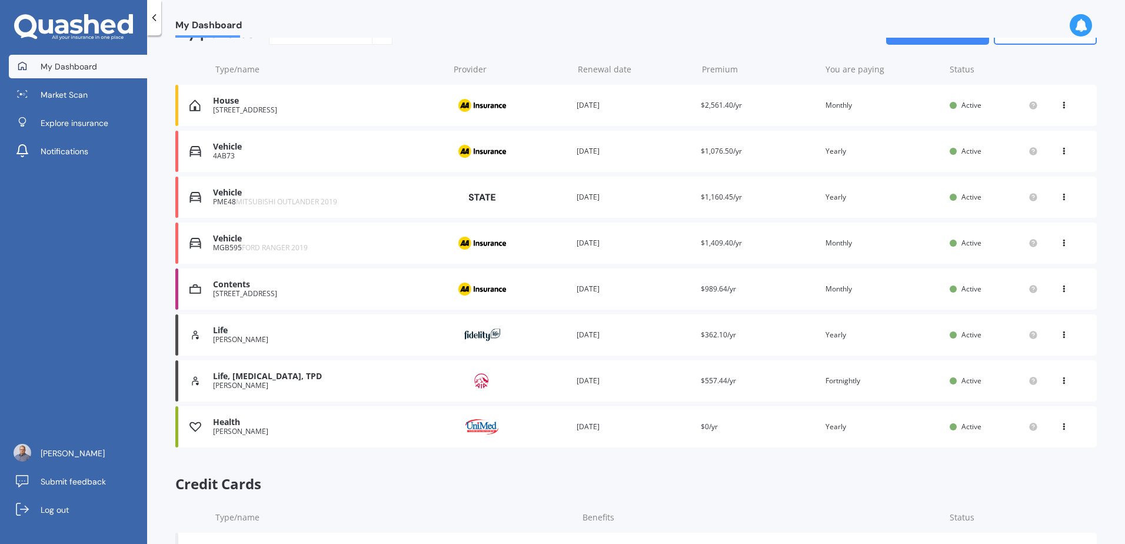
scroll to position [229, 0]
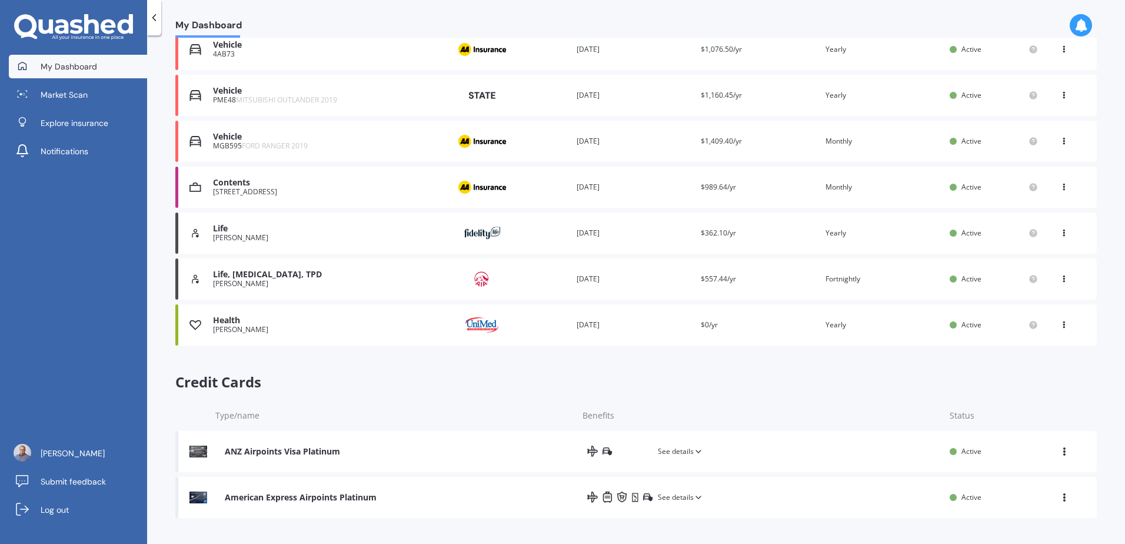
click at [1060, 324] on icon at bounding box center [1064, 322] width 8 height 7
click at [218, 322] on div "Health" at bounding box center [328, 320] width 230 height 10
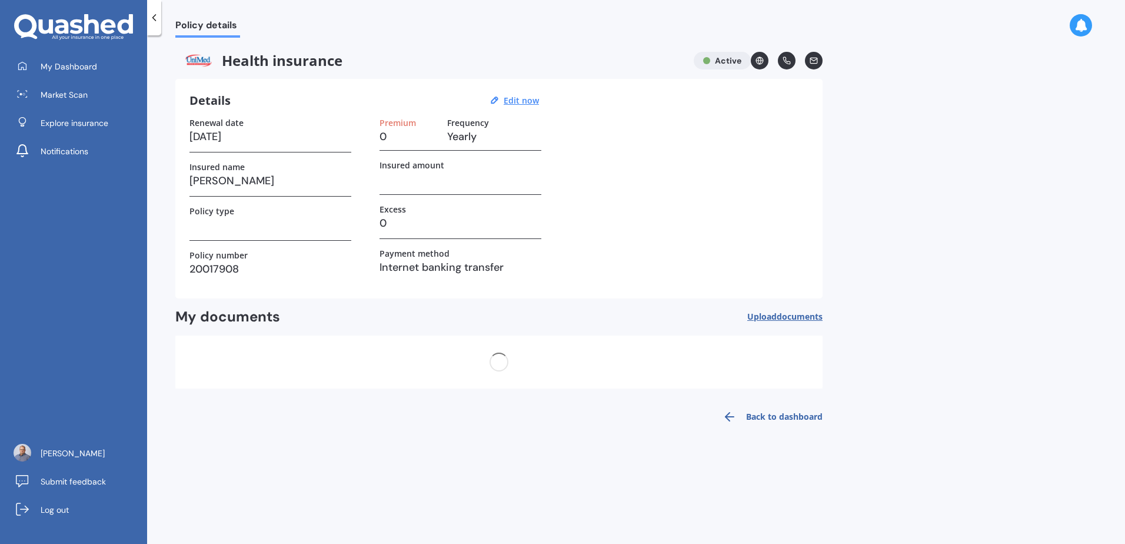
scroll to position [0, 0]
click at [79, 61] on span "My Dashboard" at bounding box center [69, 67] width 56 height 12
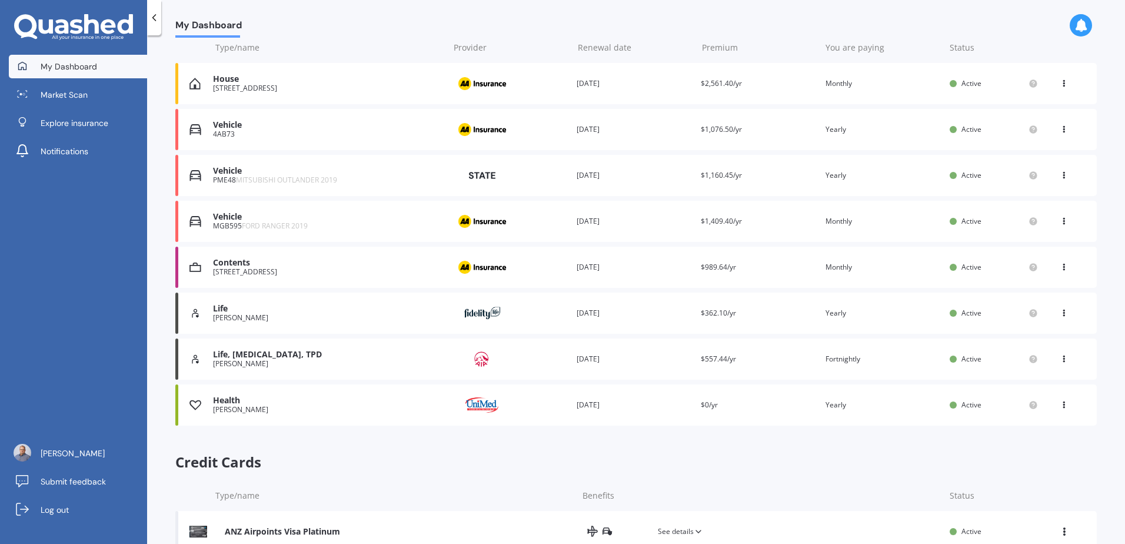
scroll to position [229, 0]
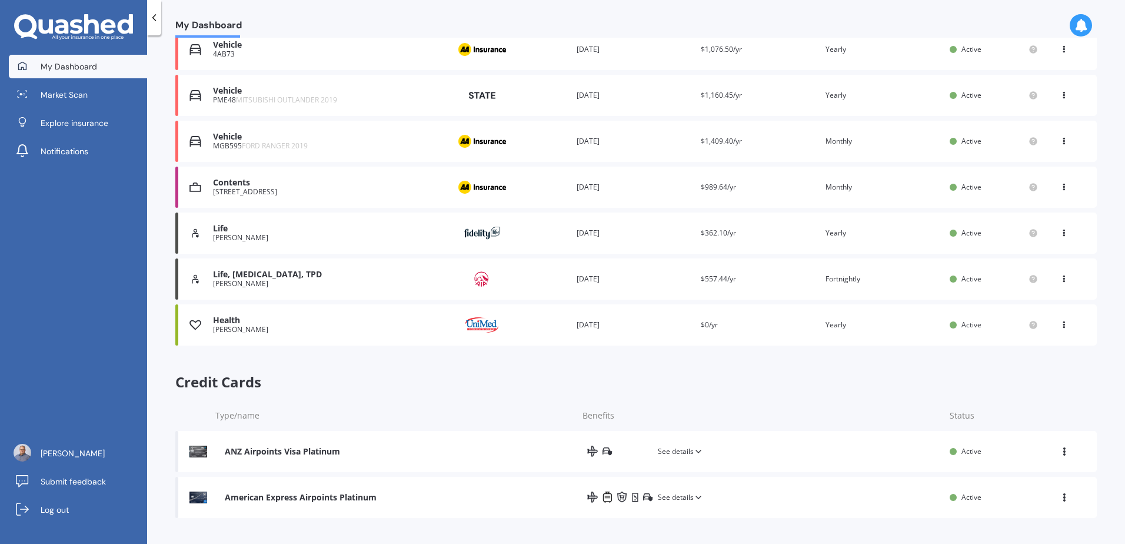
click at [248, 228] on div "Life" at bounding box center [328, 229] width 230 height 10
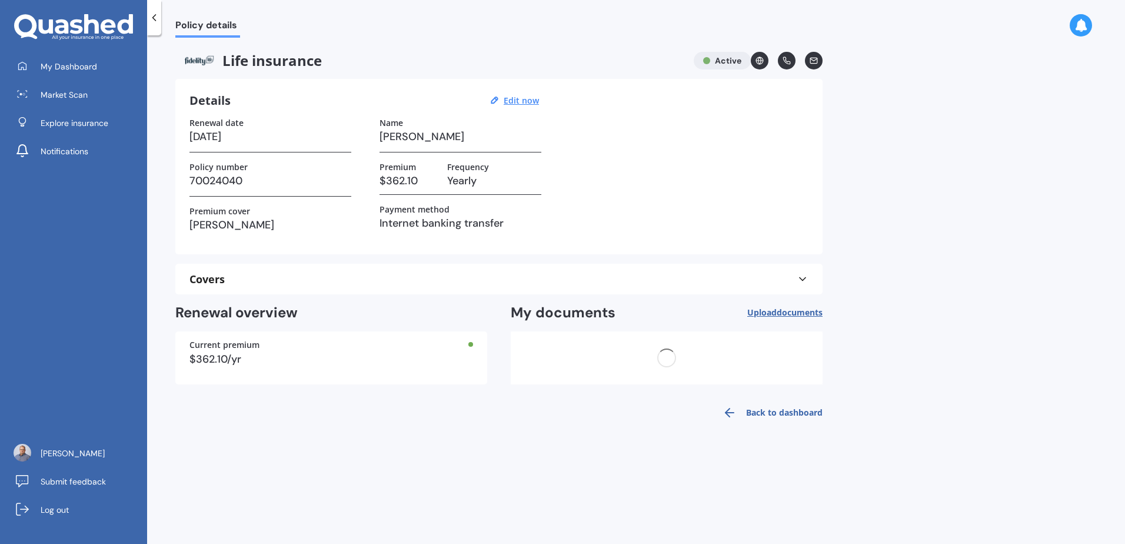
scroll to position [0, 0]
click at [294, 279] on div "Covers" at bounding box center [498, 279] width 619 height 12
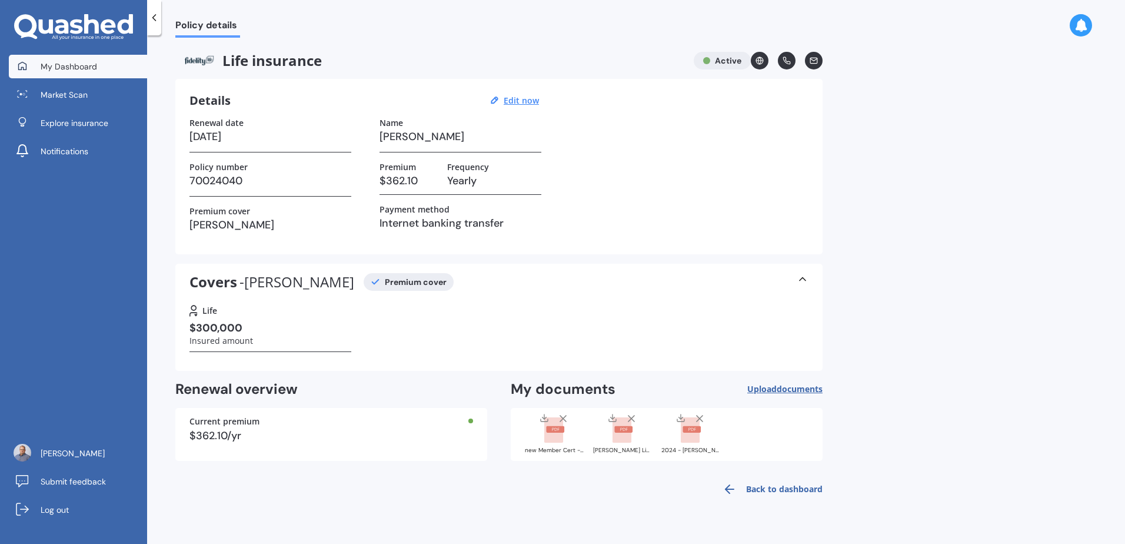
click at [118, 68] on link "My Dashboard" at bounding box center [78, 67] width 138 height 24
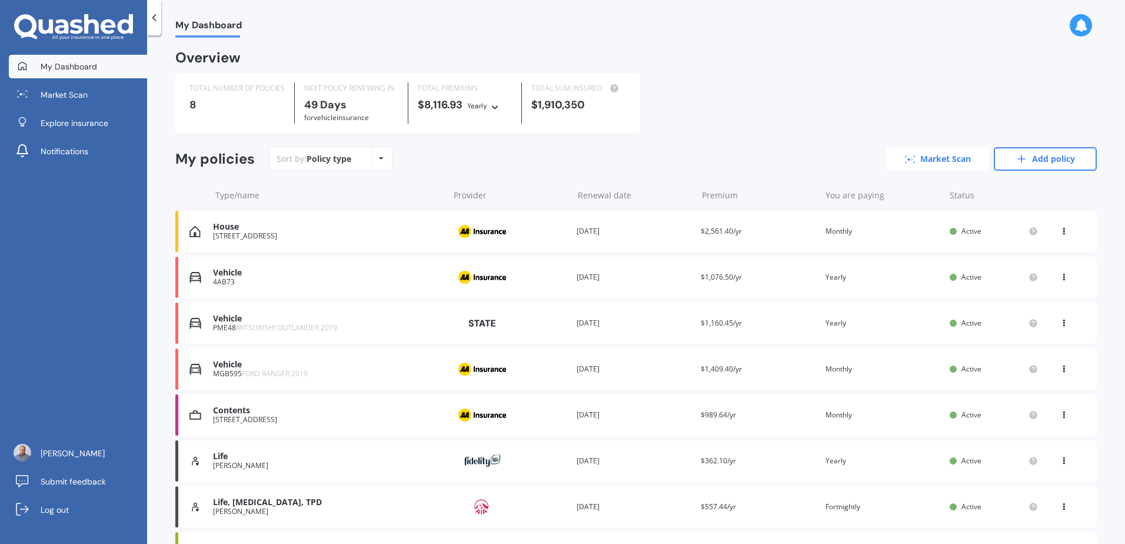
click at [955, 155] on link "Market Scan" at bounding box center [937, 159] width 103 height 24
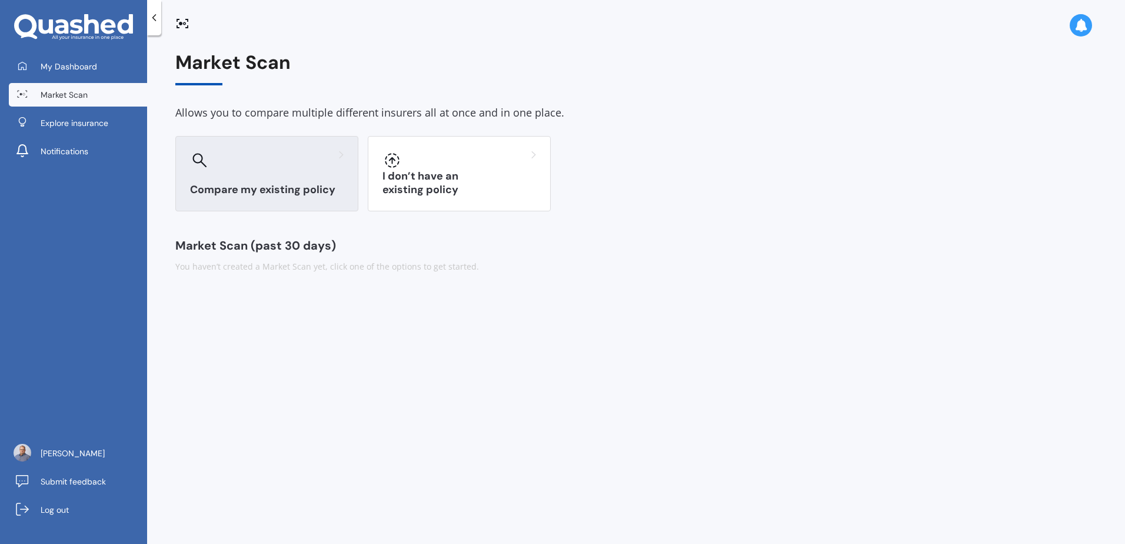
click at [245, 184] on h3 "Compare my existing policy" at bounding box center [267, 190] width 154 height 14
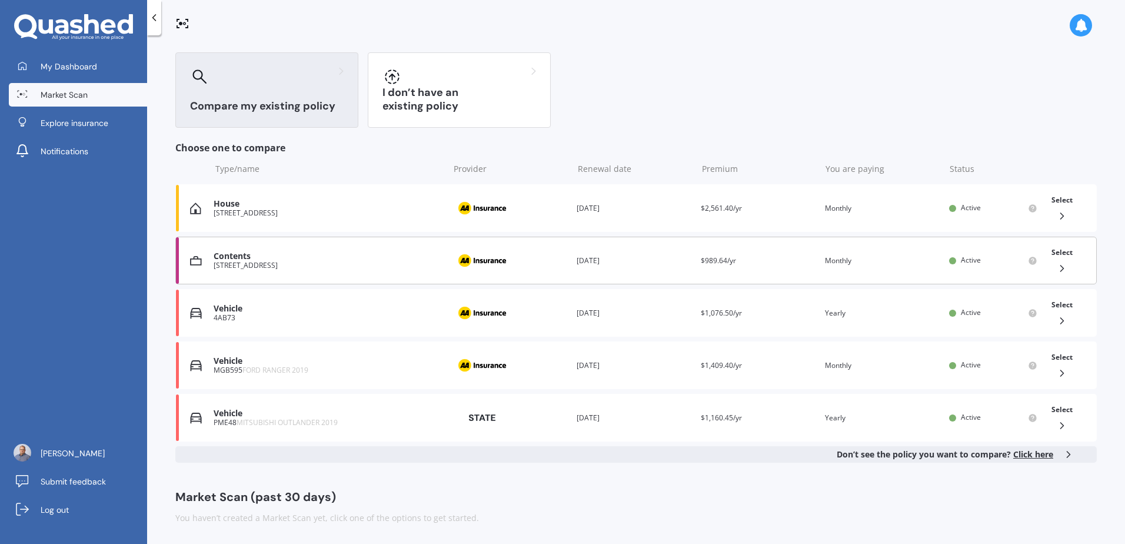
scroll to position [85, 0]
click at [278, 208] on div "[STREET_ADDRESS]" at bounding box center [328, 212] width 229 height 8
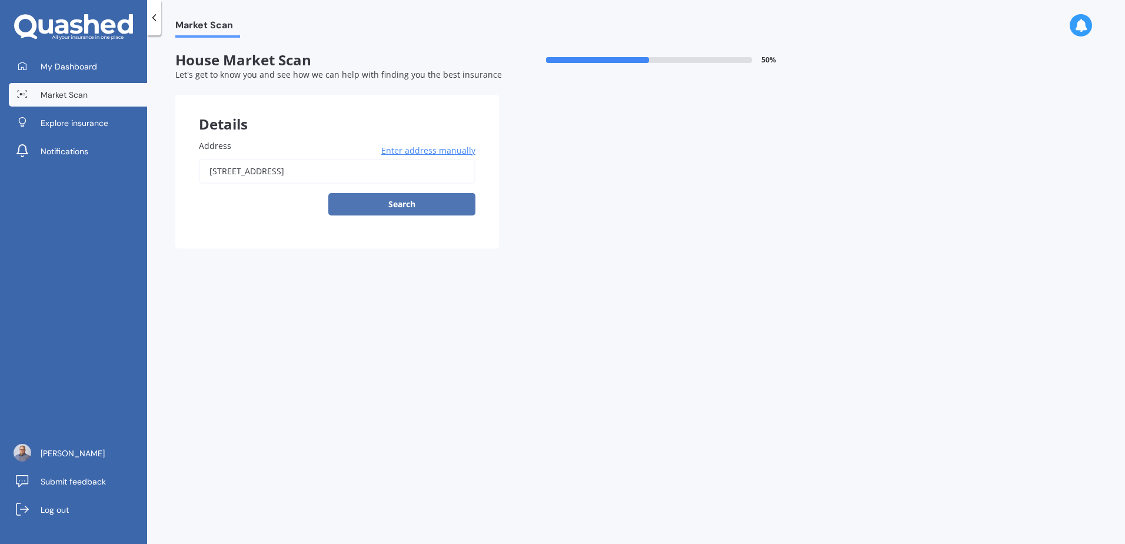
click at [421, 201] on button "Search" at bounding box center [401, 204] width 147 height 22
drag, startPoint x: 284, startPoint y: 322, endPoint x: 197, endPoint y: 229, distance: 127.8
click at [284, 322] on div "Market Scan House Market Scan 50 % Let's get to know you and see how we can hel…" at bounding box center [636, 292] width 978 height 508
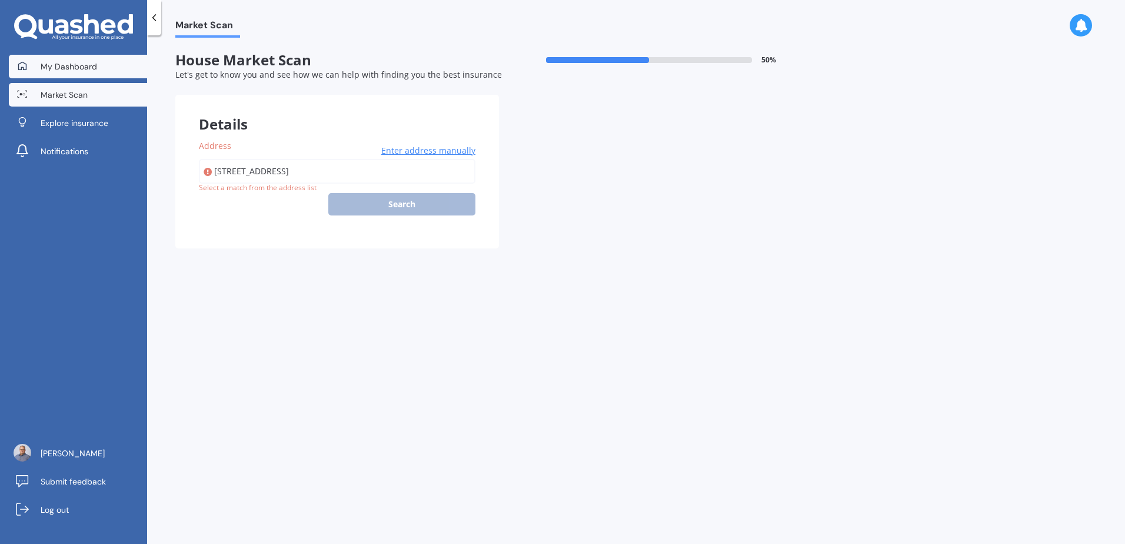
click at [72, 66] on span "My Dashboard" at bounding box center [69, 67] width 56 height 12
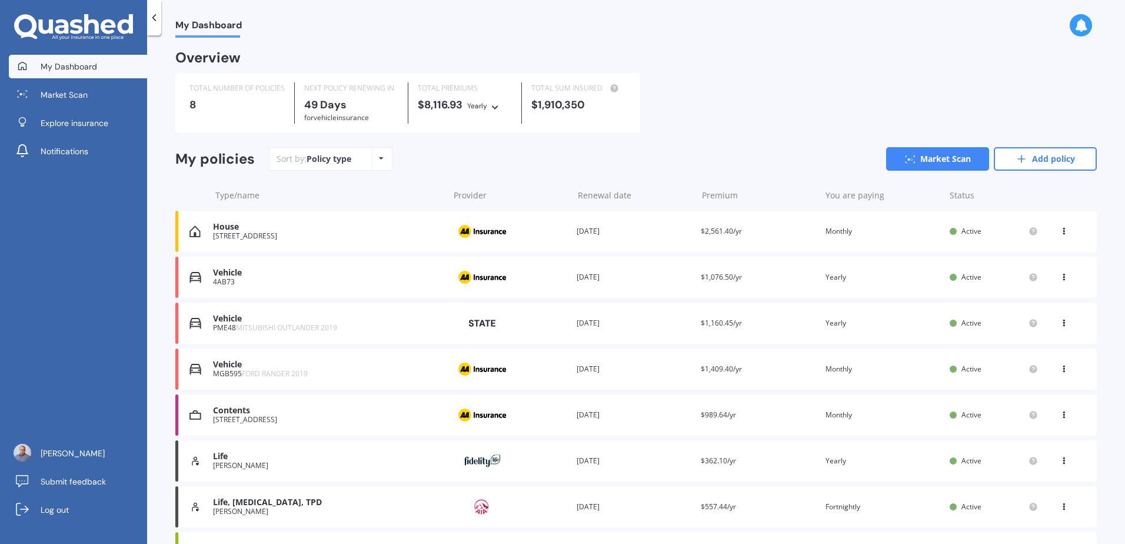
drag, startPoint x: 850, startPoint y: 93, endPoint x: 824, endPoint y: 25, distance: 73.0
click at [850, 86] on div "TOTAL NUMBER OF POLICIES 8 NEXT POLICY RENEWING [DATE] for Vehicle insurance TO…" at bounding box center [635, 103] width 921 height 60
click at [700, 116] on div "TOTAL NUMBER OF POLICIES 8 NEXT POLICY RENEWING [DATE] for Vehicle insurance TO…" at bounding box center [635, 103] width 921 height 60
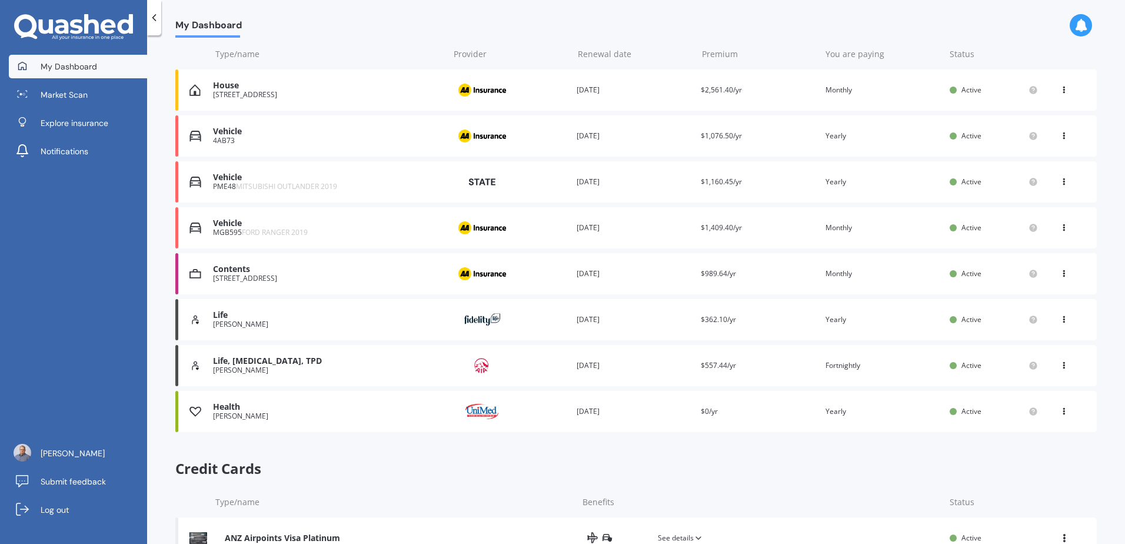
scroll to position [229, 0]
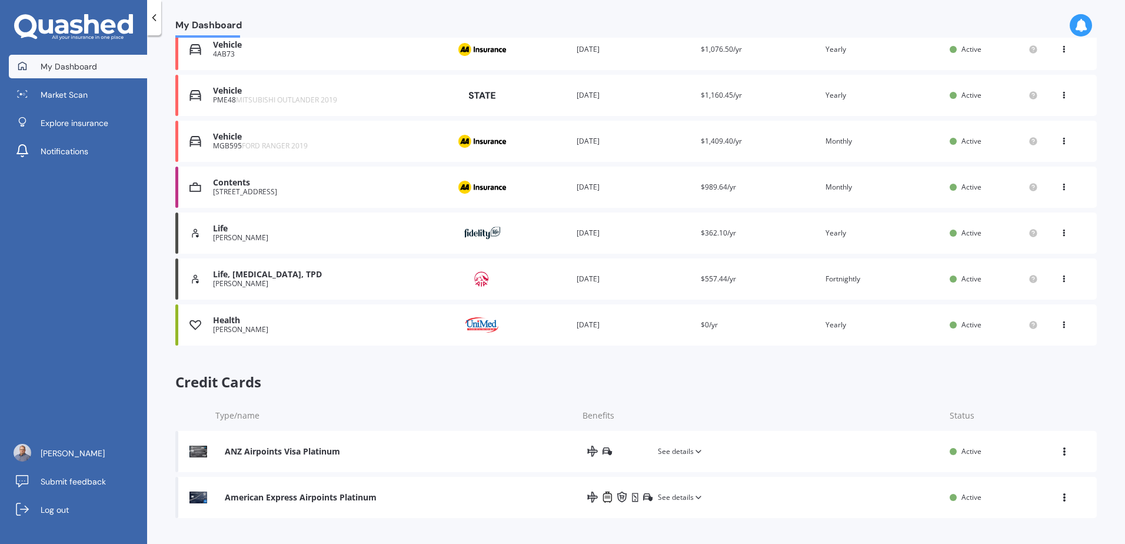
click at [617, 498] on icon at bounding box center [622, 496] width 10 height 11
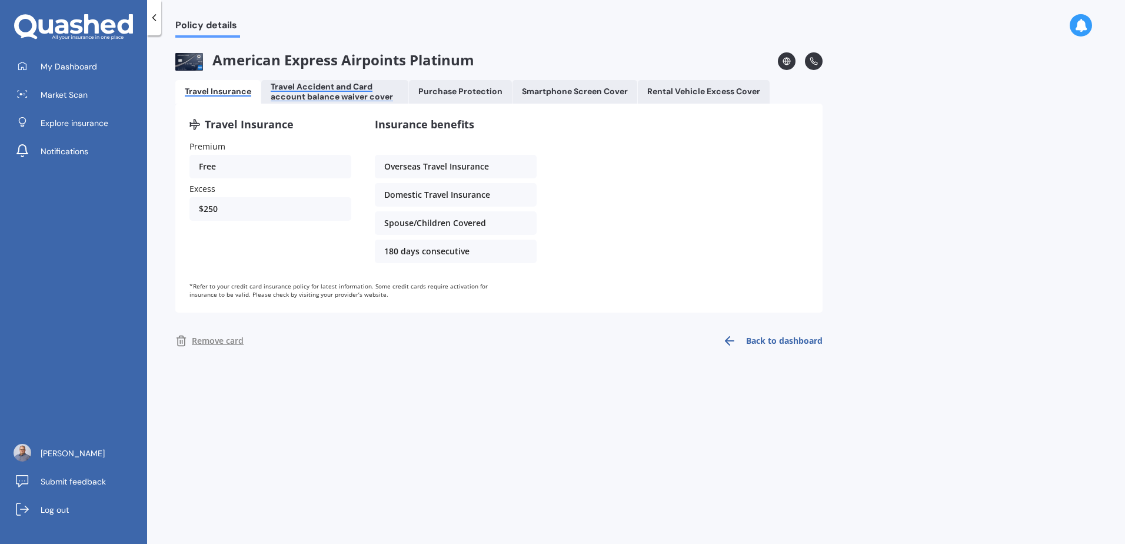
click at [321, 84] on div "Travel Accident and Card account balance waiver cover" at bounding box center [335, 92] width 128 height 20
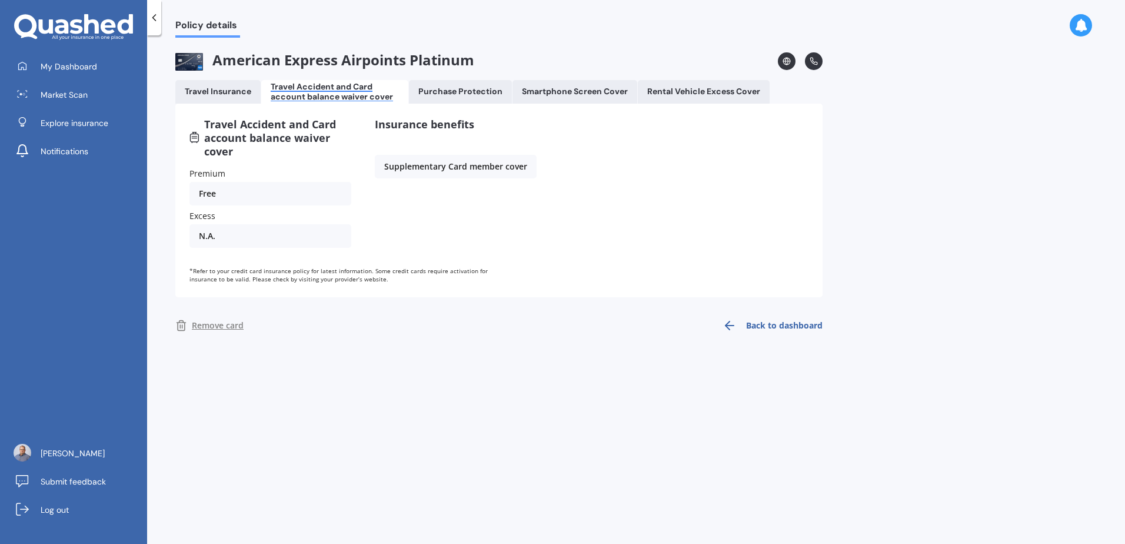
click at [459, 96] on Protection "Purchase Protection" at bounding box center [460, 92] width 103 height 24
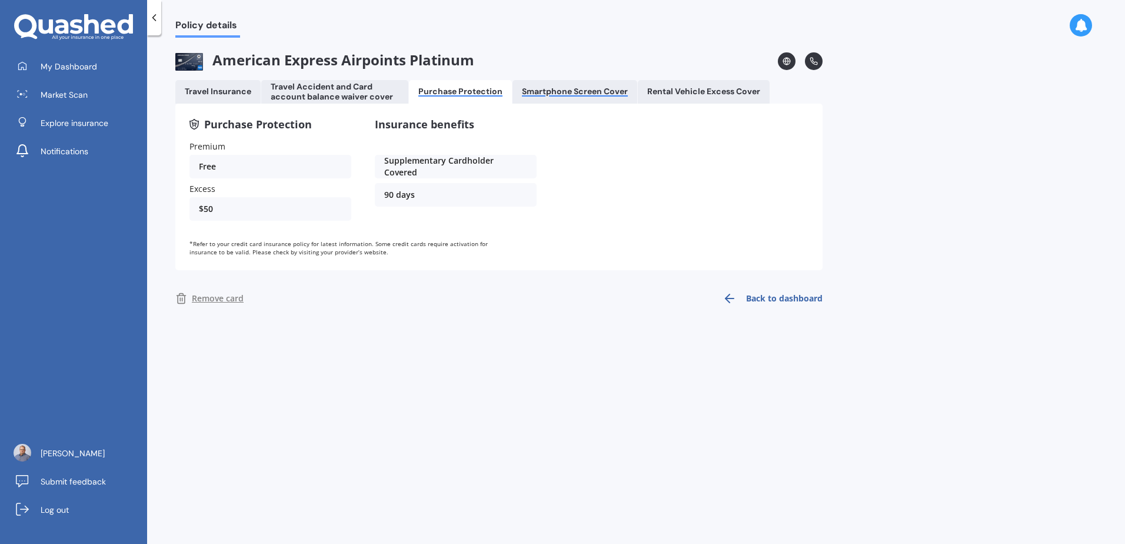
click at [552, 91] on div "Smartphone Screen Cover" at bounding box center [575, 91] width 106 height 10
click at [695, 92] on div "Rental Vehicle Excess Cover" at bounding box center [703, 91] width 113 height 10
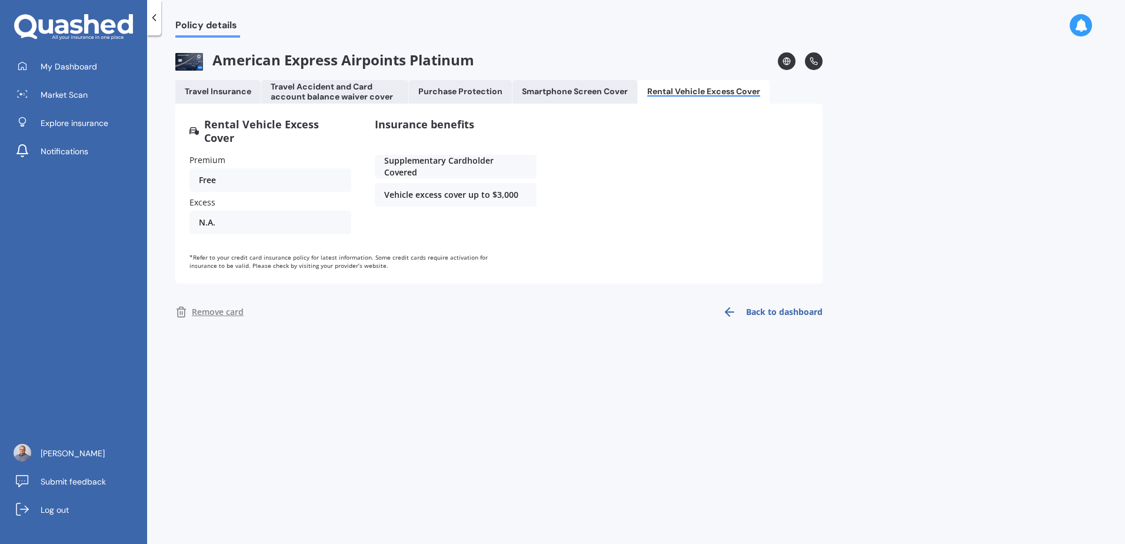
drag, startPoint x: 647, startPoint y: 85, endPoint x: 631, endPoint y: 88, distance: 16.7
click at [647, 85] on Cover "Rental Vehicle Excess Cover" at bounding box center [704, 92] width 132 height 24
click at [570, 90] on div "Smartphone Screen Cover" at bounding box center [575, 91] width 106 height 10
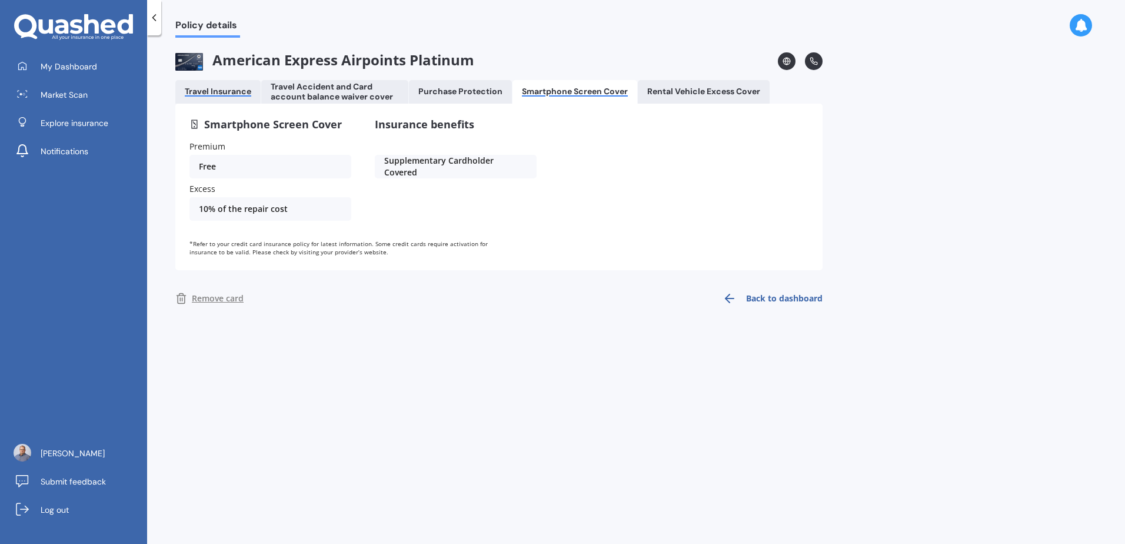
click at [207, 94] on div "Travel Insurance" at bounding box center [218, 91] width 66 height 10
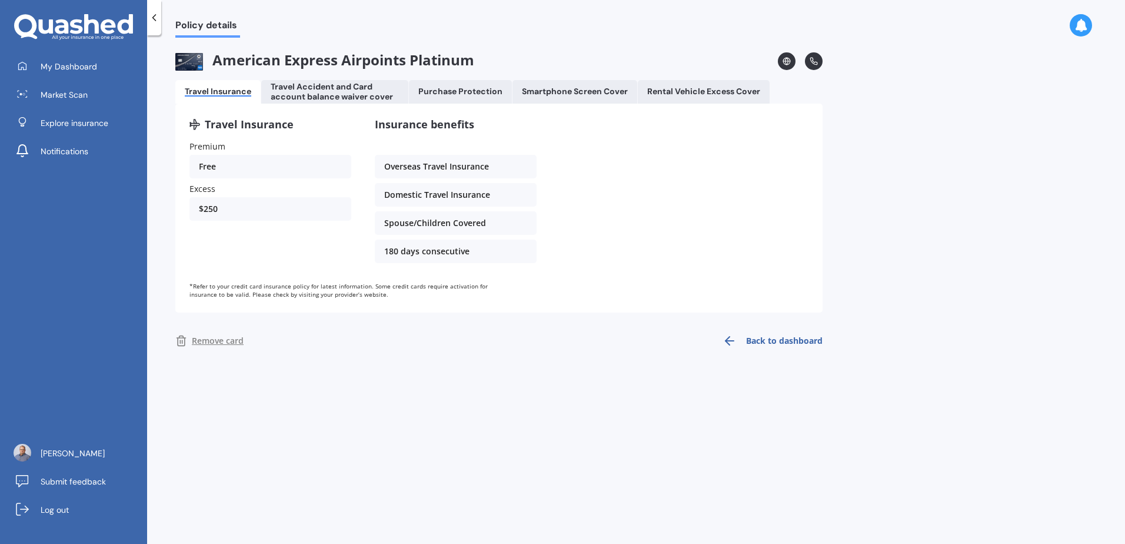
click at [497, 412] on div "Policy details American Express Airpoints Platinum Travel Insurance Travel Acci…" at bounding box center [636, 292] width 978 height 508
click at [56, 64] on span "My Dashboard" at bounding box center [69, 67] width 56 height 12
